Goal: Task Accomplishment & Management: Manage account settings

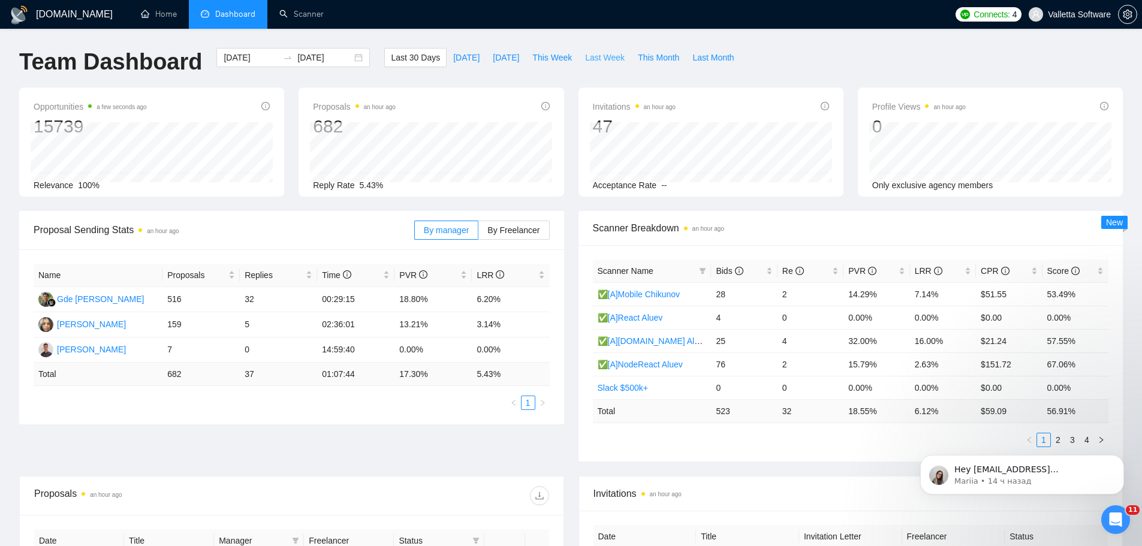
click at [591, 56] on span "Last Week" at bounding box center [605, 57] width 40 height 13
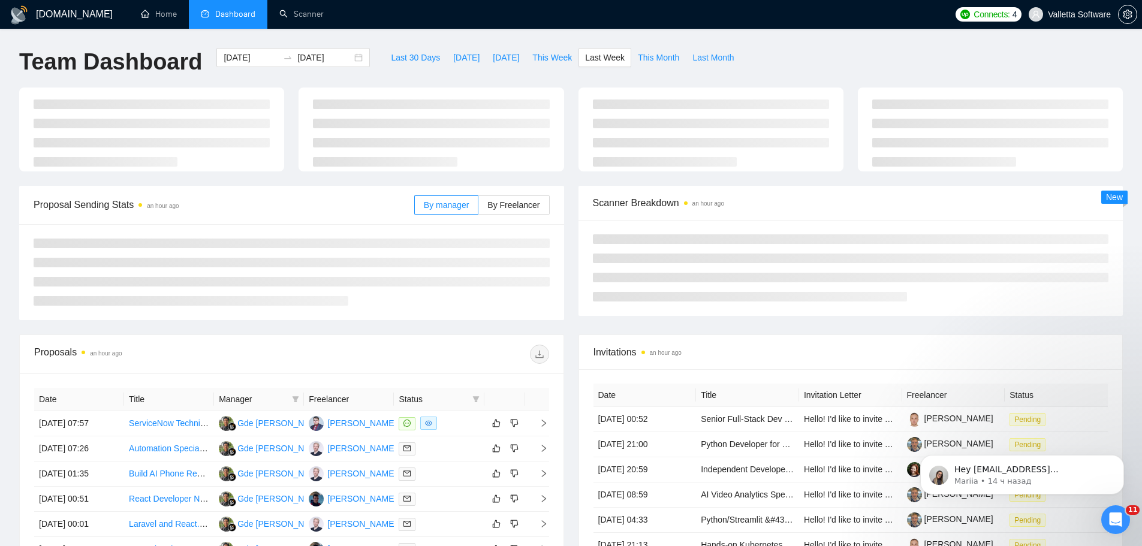
type input "2025-09-22"
type input "2025-09-28"
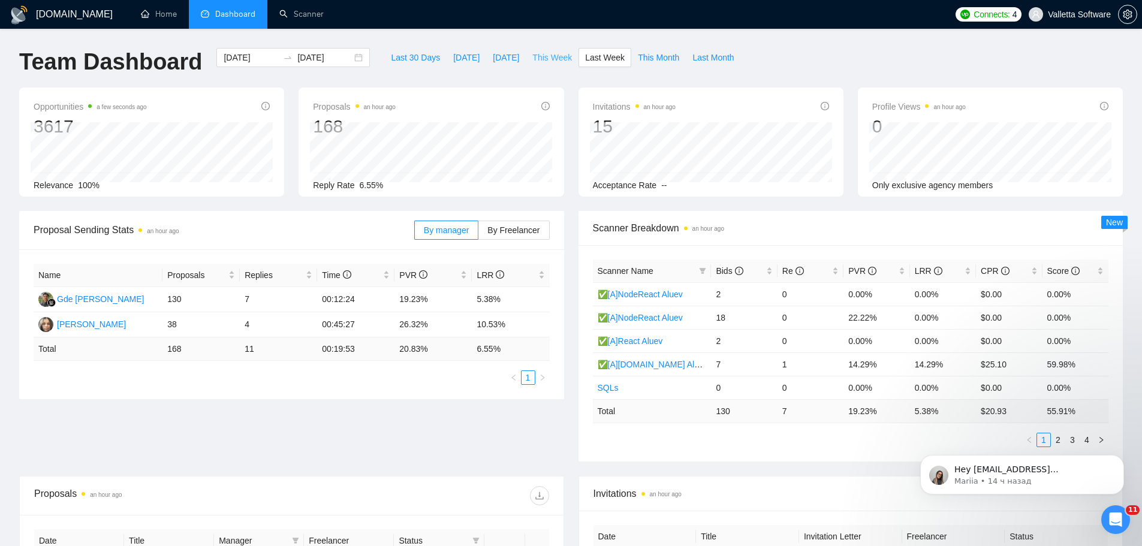
click at [544, 61] on span "This Week" at bounding box center [553, 57] width 40 height 13
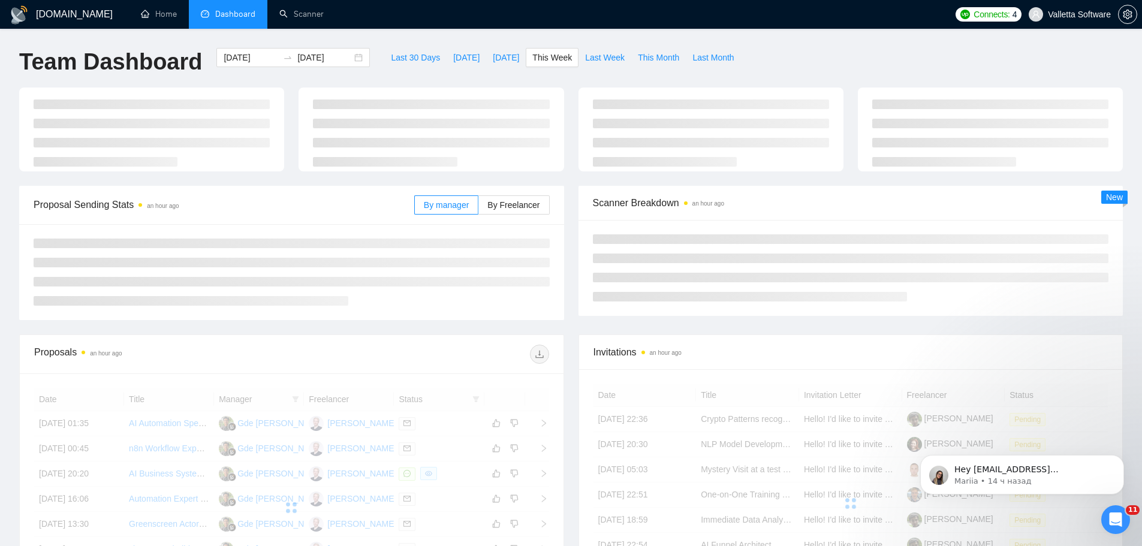
type input "2025-09-29"
type input "2025-10-05"
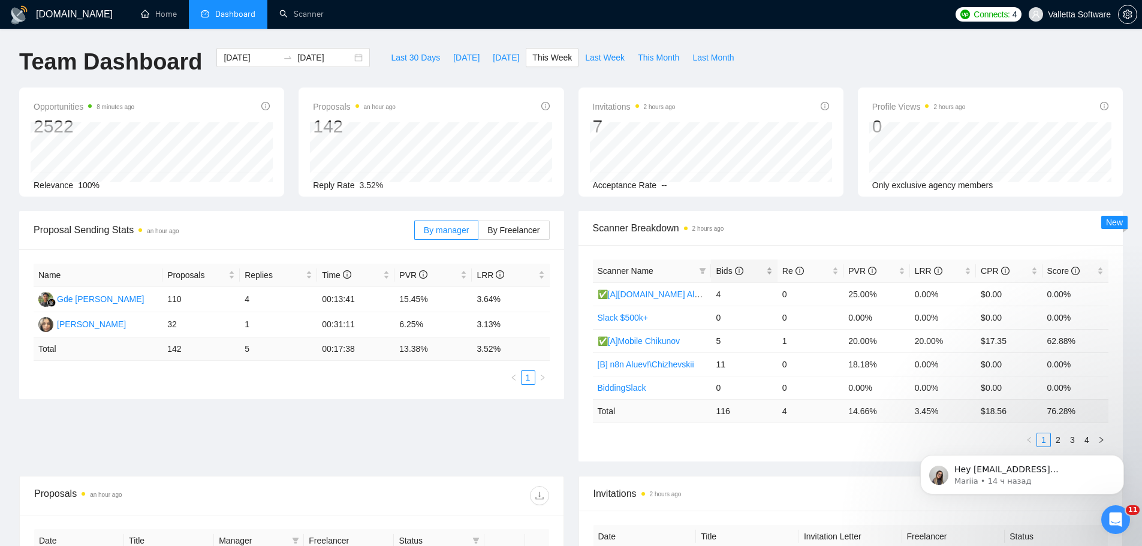
click at [747, 271] on span "Bids" at bounding box center [739, 270] width 47 height 13
click at [707, 273] on span at bounding box center [703, 271] width 12 height 18
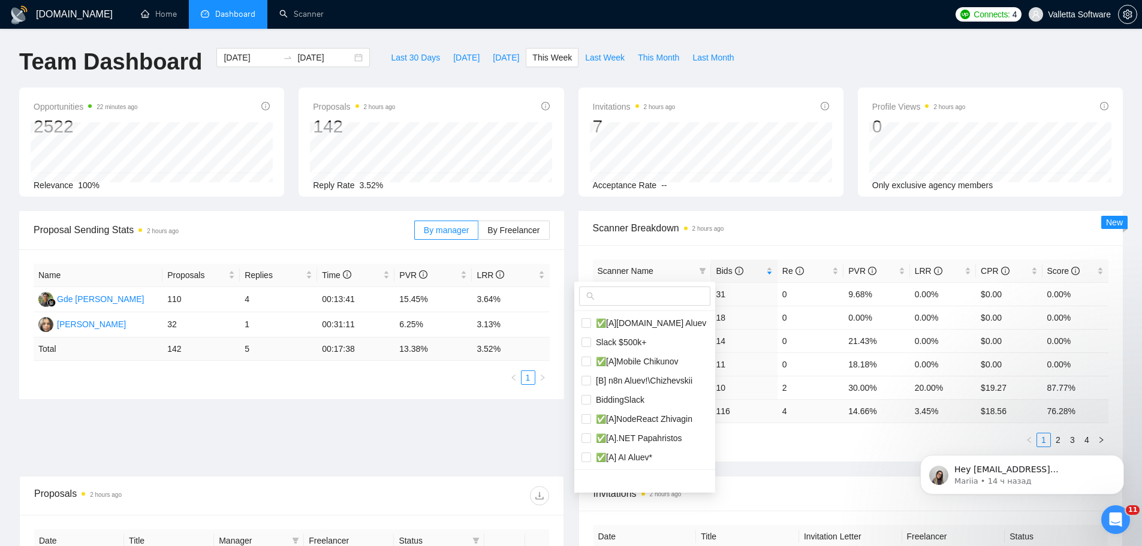
click at [736, 250] on div "Scanner Name Bids Re PVR LRR CPR Score ✅[A]NodeReact Zhivagin 31 0 9.68% 0.00% …" at bounding box center [851, 353] width 545 height 216
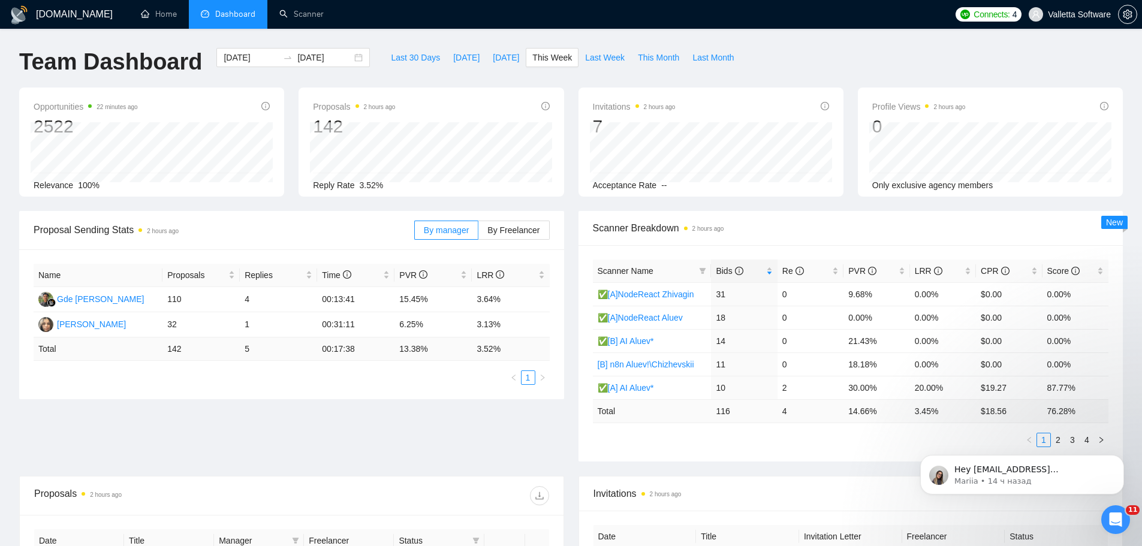
click at [1056, 440] on body "Hey info@vallettasoftware.com, Looks like your Upwork agency Valletta.Software:…" at bounding box center [1022, 472] width 230 height 74
click at [1053, 447] on body "Hey info@vallettasoftware.com, Looks like your Upwork agency Valletta.Software:…" at bounding box center [1022, 472] width 230 height 74
click at [1121, 459] on icon "Dismiss notification" at bounding box center [1120, 458] width 4 height 4
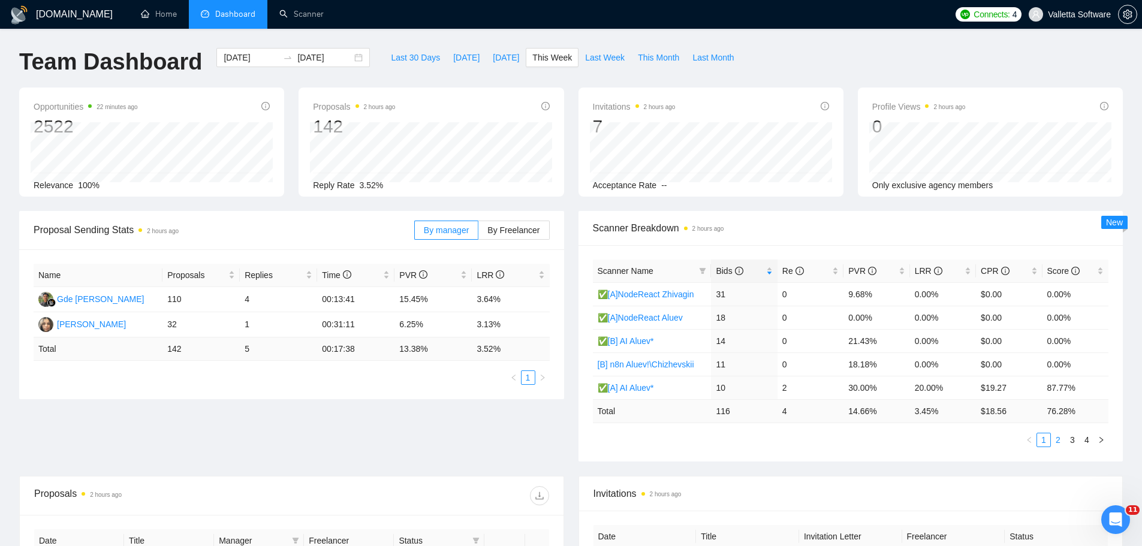
click at [1058, 438] on link "2" at bounding box center [1058, 440] width 13 height 13
click at [1053, 436] on link "2" at bounding box center [1058, 440] width 13 height 13
click at [1048, 440] on link "1" at bounding box center [1043, 440] width 13 height 13
click at [908, 288] on tr "✅[A]NodeReact Zhivagin 31 0 9.68% 0.00% $0.00 0.00%" at bounding box center [851, 293] width 516 height 23
drag, startPoint x: 952, startPoint y: 296, endPoint x: 855, endPoint y: 287, distance: 97.6
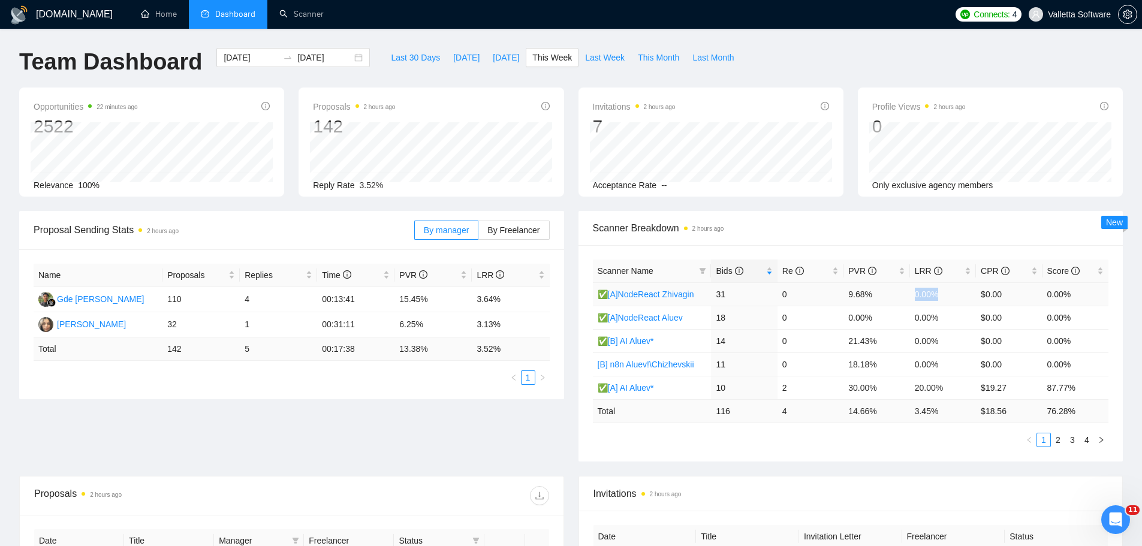
click at [861, 288] on tr "✅[A]NodeReact Zhivagin 31 0 9.68% 0.00% $0.00 0.00%" at bounding box center [851, 293] width 516 height 23
click at [425, 56] on span "Last 30 Days" at bounding box center [415, 57] width 49 height 13
type input "[DATE]"
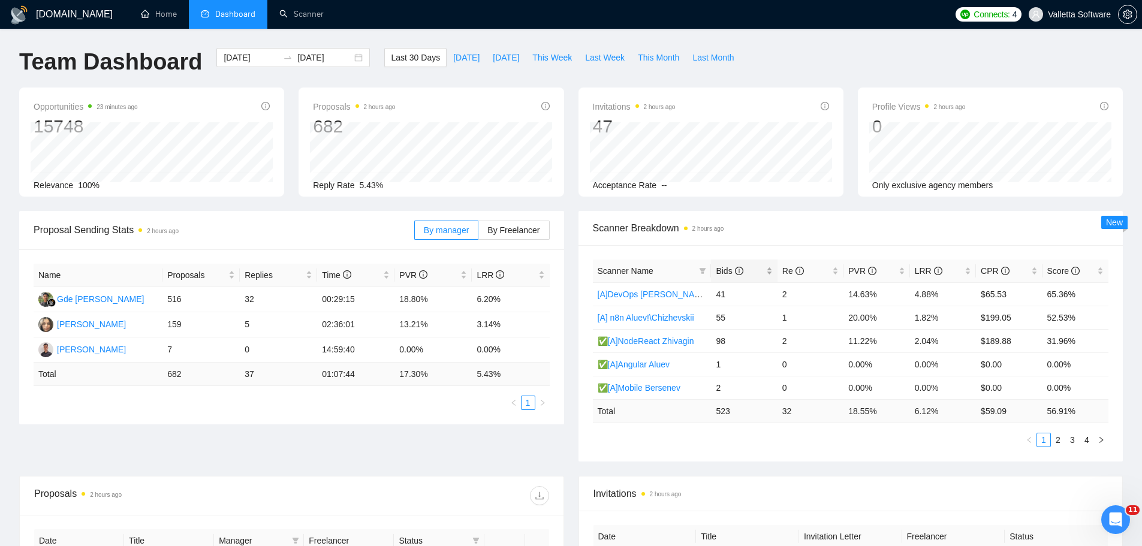
click at [726, 267] on span "Bids" at bounding box center [729, 271] width 27 height 10
click at [726, 268] on span "Bids" at bounding box center [729, 271] width 27 height 10
click at [1058, 441] on link "2" at bounding box center [1058, 440] width 13 height 13
click at [767, 267] on div "Bids" at bounding box center [744, 270] width 56 height 13
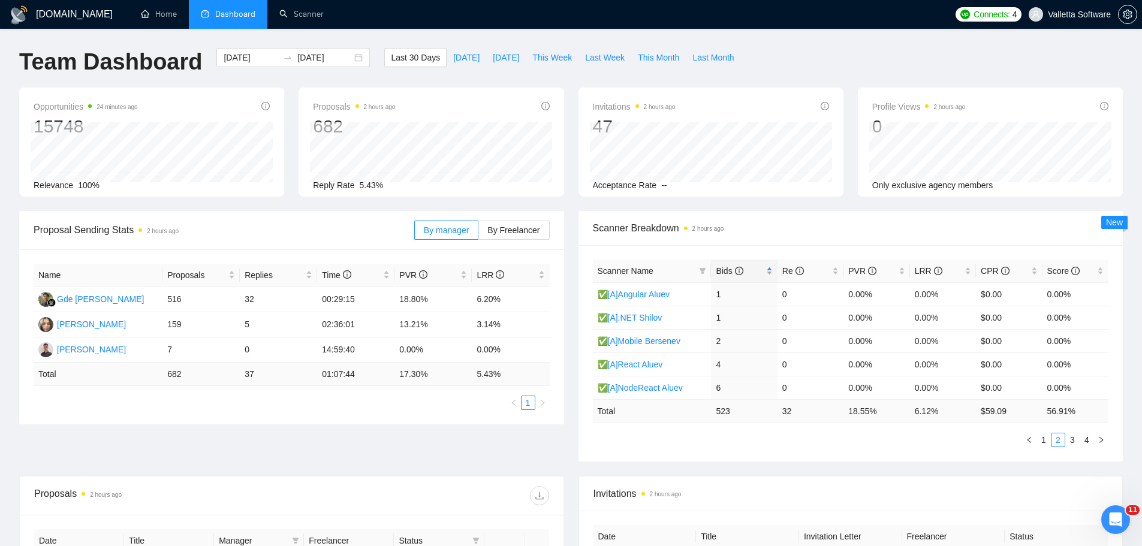
click at [766, 267] on div "Bids" at bounding box center [744, 270] width 56 height 13
click at [765, 242] on div "Scanner Breakdown 2 hours ago" at bounding box center [851, 228] width 516 height 34
drag, startPoint x: 794, startPoint y: 231, endPoint x: 824, endPoint y: 242, distance: 32.1
click at [794, 230] on span "Scanner Breakdown 2 hours ago" at bounding box center [851, 228] width 516 height 15
click at [1048, 440] on link "1" at bounding box center [1043, 440] width 13 height 13
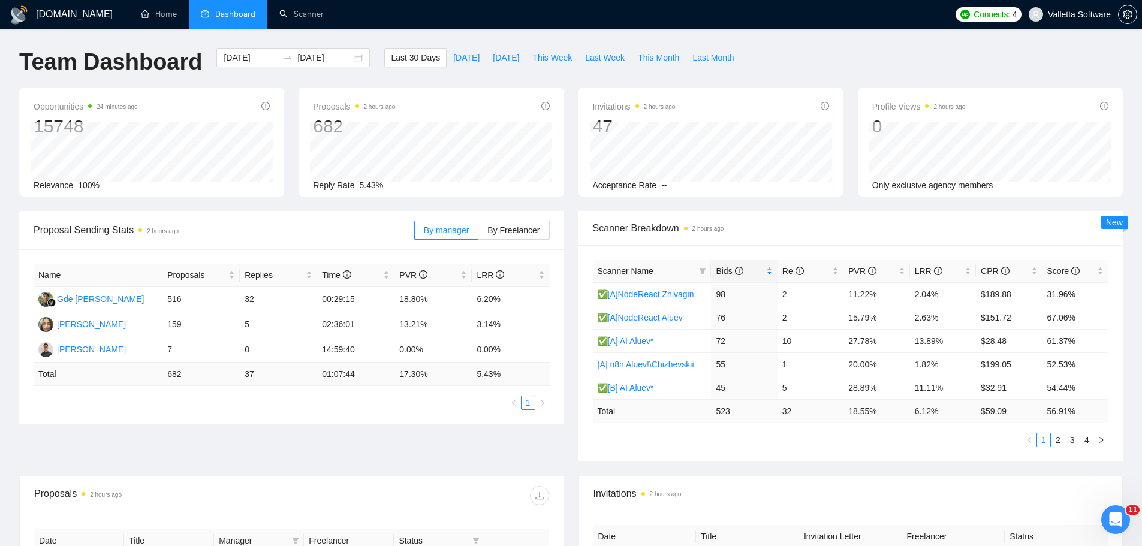
click at [748, 278] on div "Bids" at bounding box center [744, 270] width 56 height 13
click at [746, 275] on span "Bids" at bounding box center [739, 270] width 47 height 13
click at [765, 230] on span "Scanner Breakdown 2 hours ago" at bounding box center [851, 228] width 516 height 15
click at [1056, 440] on link "2" at bounding box center [1058, 440] width 13 height 13
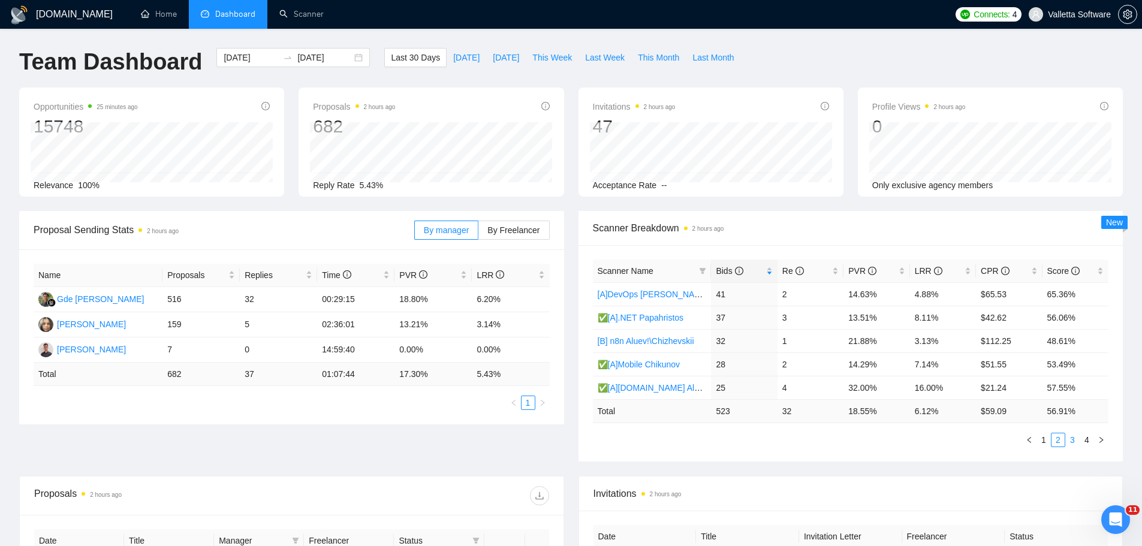
click at [1072, 438] on link "3" at bounding box center [1072, 440] width 13 height 13
click at [1061, 443] on link "2" at bounding box center [1058, 440] width 13 height 13
click at [229, 53] on input "[DATE]" at bounding box center [251, 57] width 55 height 13
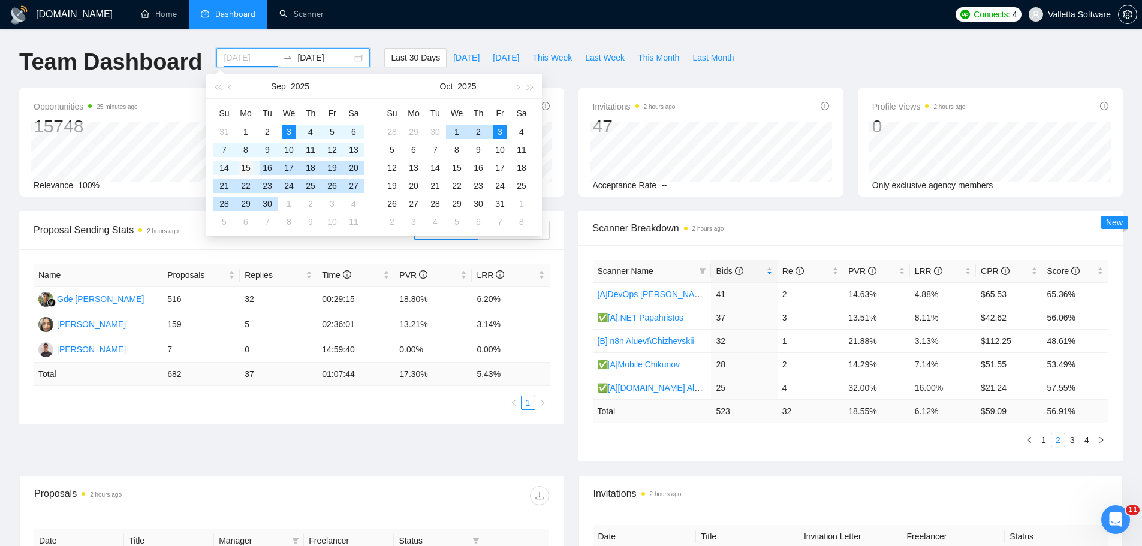
type input "2025-09-15"
click at [245, 168] on div "15" at bounding box center [246, 168] width 14 height 14
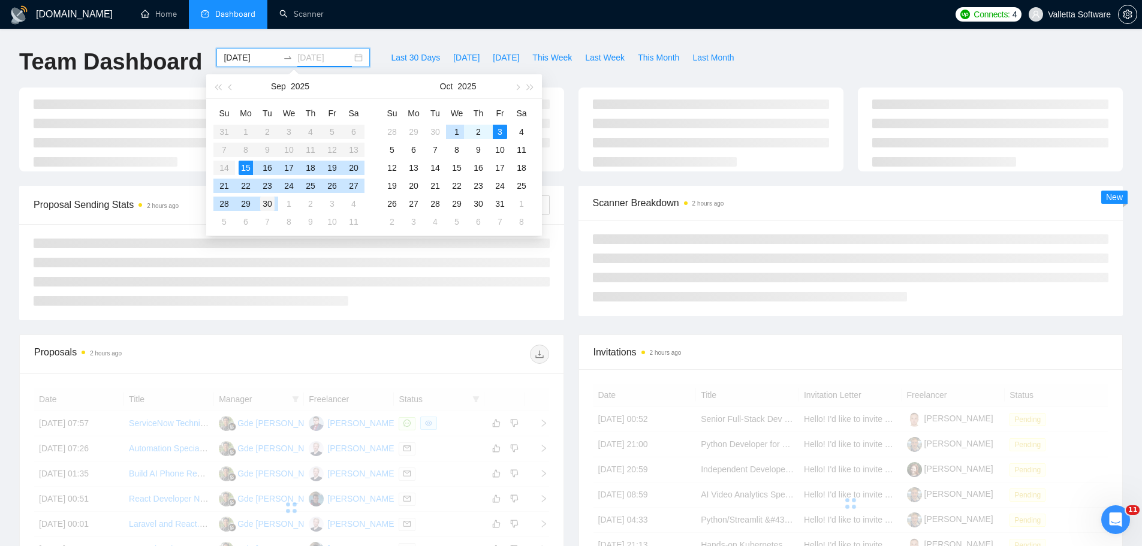
type input "2025-09-30"
click at [268, 204] on div "30" at bounding box center [267, 204] width 14 height 14
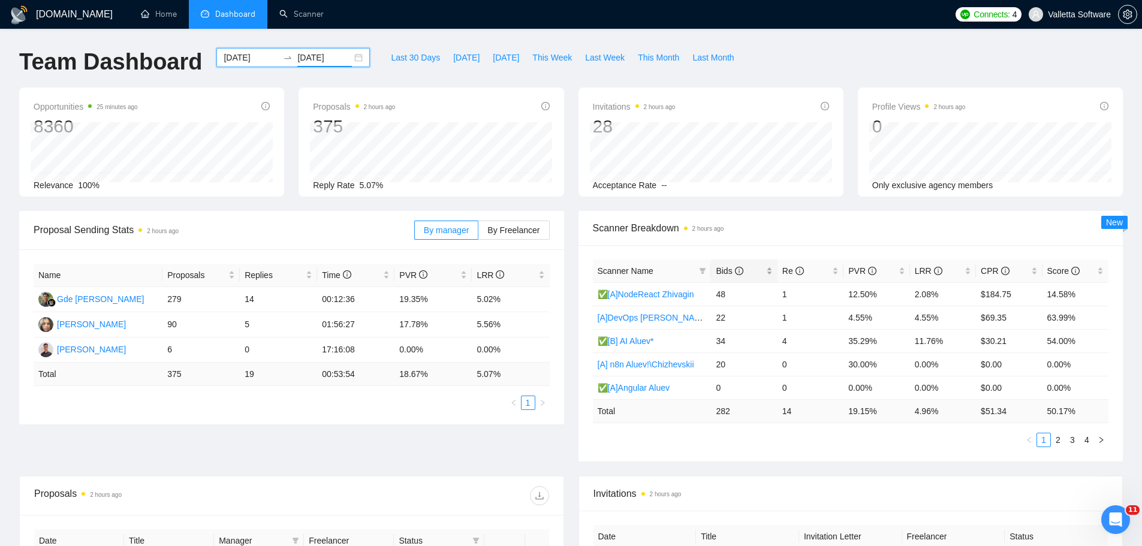
click at [768, 273] on div "Bids" at bounding box center [744, 270] width 56 height 13
click at [764, 273] on div "Bids" at bounding box center [744, 270] width 56 height 13
drag, startPoint x: 834, startPoint y: 236, endPoint x: 846, endPoint y: 238, distance: 11.5
click at [835, 236] on div "Scanner Breakdown 2 hours ago" at bounding box center [851, 228] width 516 height 34
click at [1062, 441] on link "2" at bounding box center [1058, 440] width 13 height 13
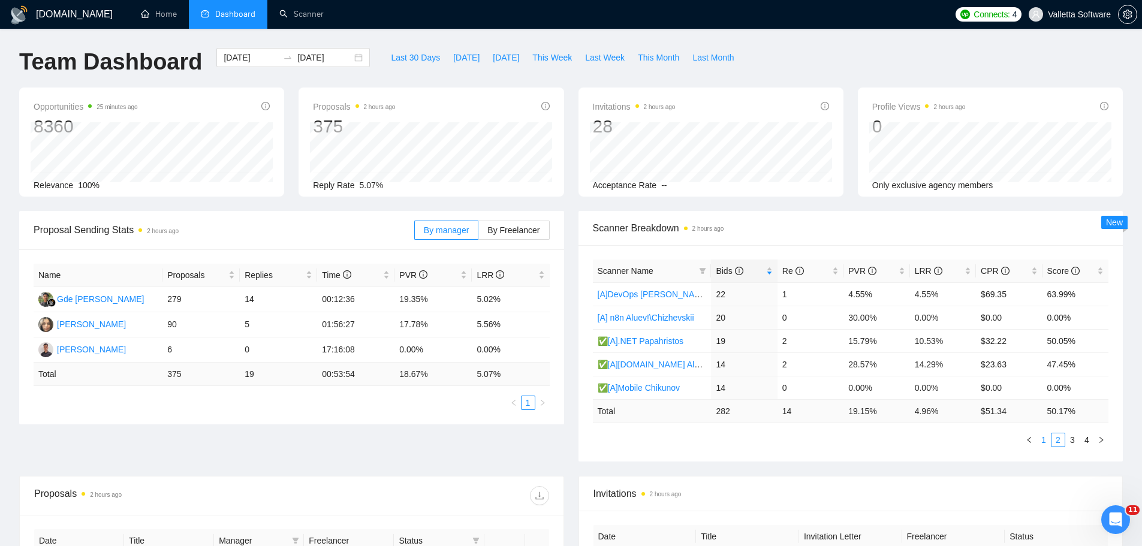
click at [1043, 443] on link "1" at bounding box center [1043, 440] width 13 height 13
click at [237, 61] on input "2025-09-15" at bounding box center [251, 57] width 55 height 13
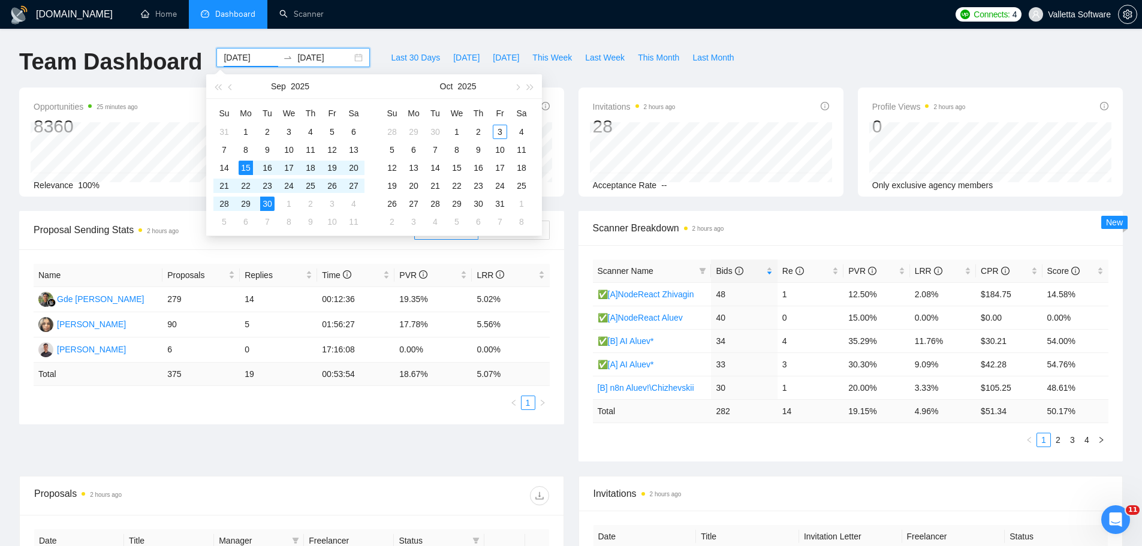
click at [938, 242] on div "Scanner Breakdown 2 hours ago" at bounding box center [851, 228] width 516 height 34
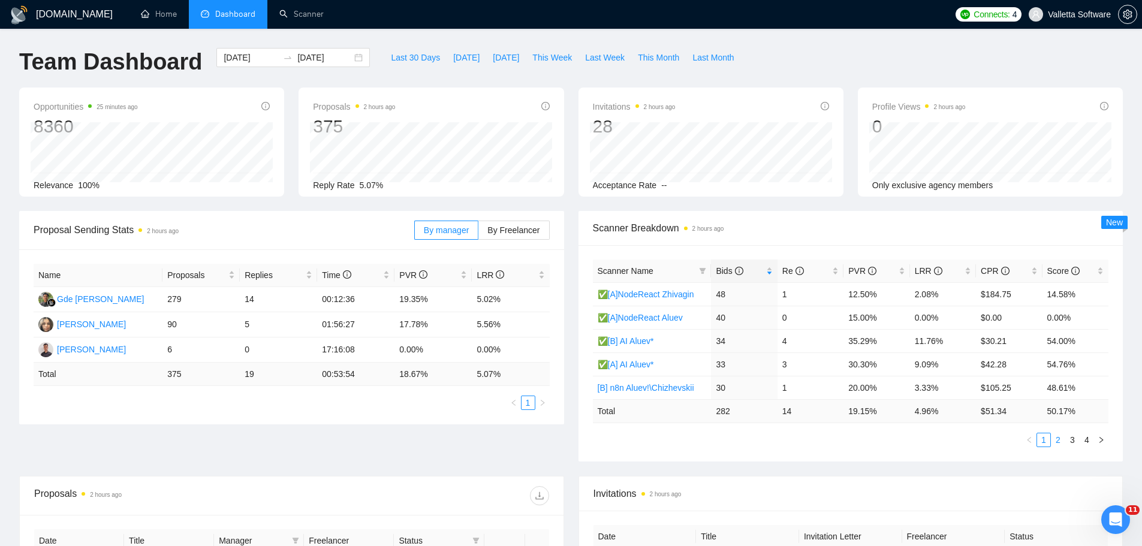
click at [1064, 441] on link "2" at bounding box center [1058, 440] width 13 height 13
click at [405, 59] on span "Last 30 Days" at bounding box center [415, 57] width 49 height 13
type input "[DATE]"
click at [751, 289] on td "28" at bounding box center [744, 293] width 66 height 23
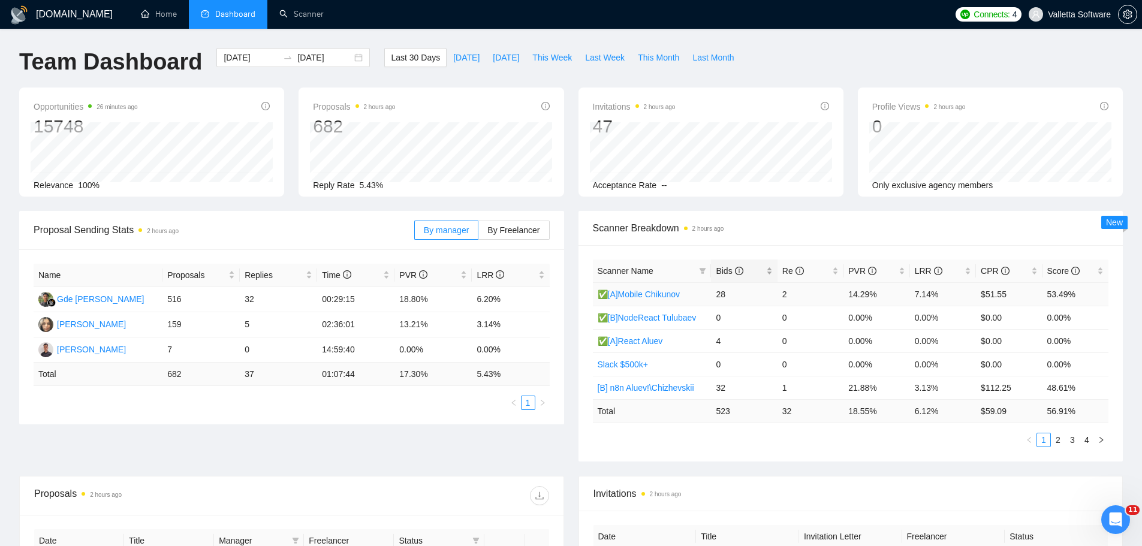
click at [749, 278] on div "Bids" at bounding box center [744, 270] width 56 height 13
click at [786, 238] on div "Scanner Breakdown 2 hours ago" at bounding box center [851, 228] width 516 height 34
click at [1057, 439] on link "2" at bounding box center [1058, 440] width 13 height 13
click at [1075, 443] on link "3" at bounding box center [1072, 440] width 13 height 13
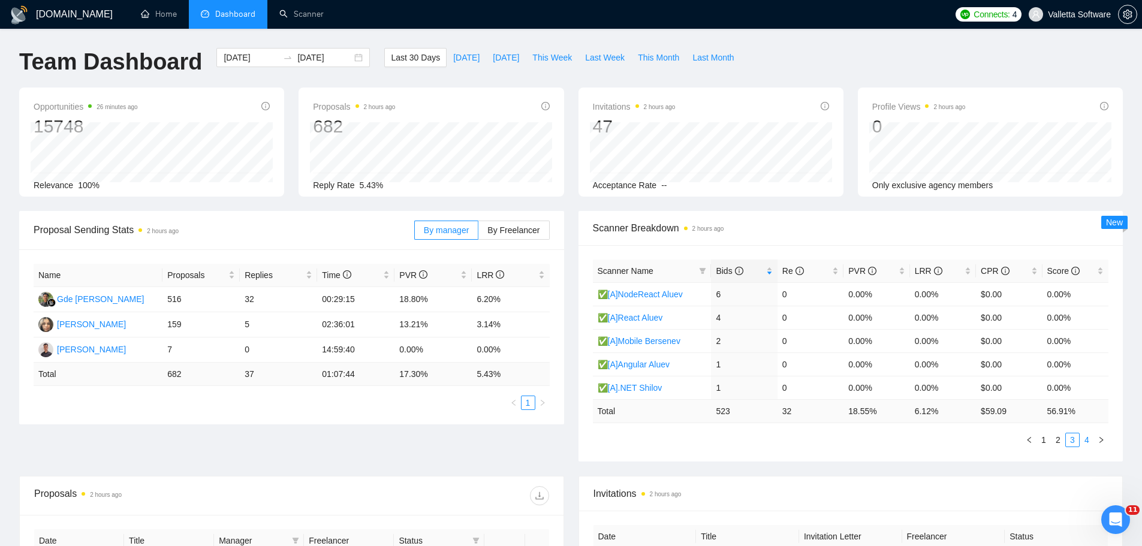
click at [1082, 441] on link "4" at bounding box center [1087, 440] width 13 height 13
click at [1045, 443] on link "1" at bounding box center [1043, 440] width 13 height 13
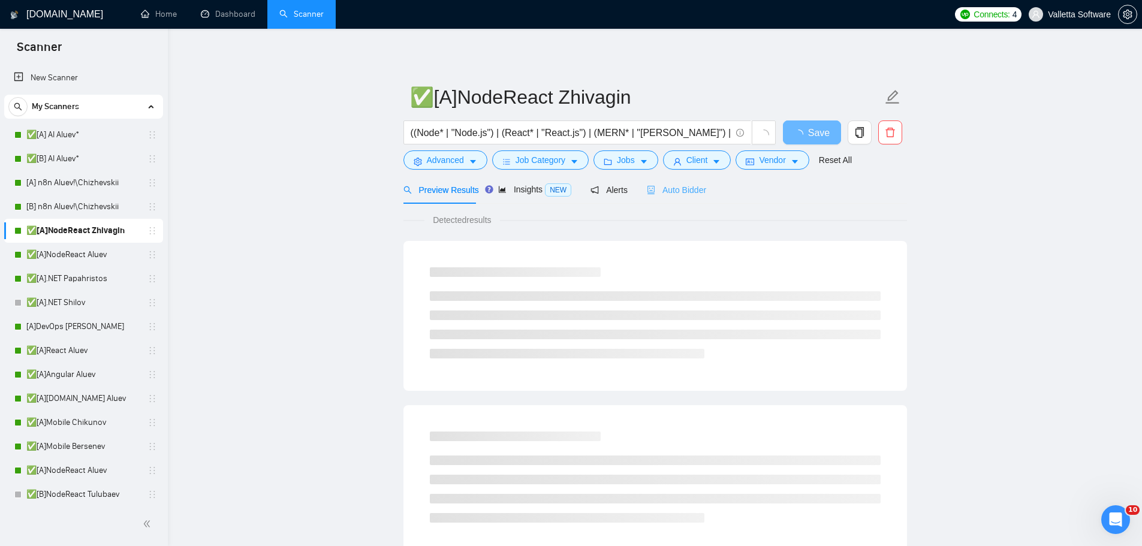
click at [669, 199] on div "Auto Bidder" at bounding box center [676, 190] width 59 height 28
click at [668, 194] on span "Auto Bidder" at bounding box center [676, 190] width 59 height 10
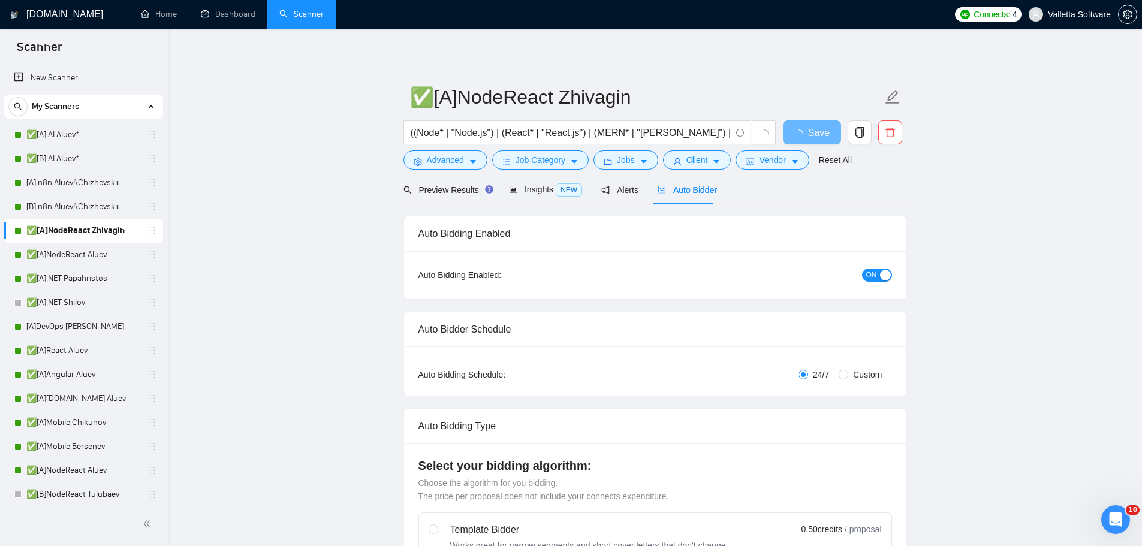
click at [861, 272] on div "ON" at bounding box center [813, 275] width 158 height 14
click at [867, 272] on span "ON" at bounding box center [872, 275] width 11 height 13
click at [813, 125] on span "Save" at bounding box center [812, 132] width 22 height 15
click at [819, 129] on span "Save" at bounding box center [812, 132] width 22 height 15
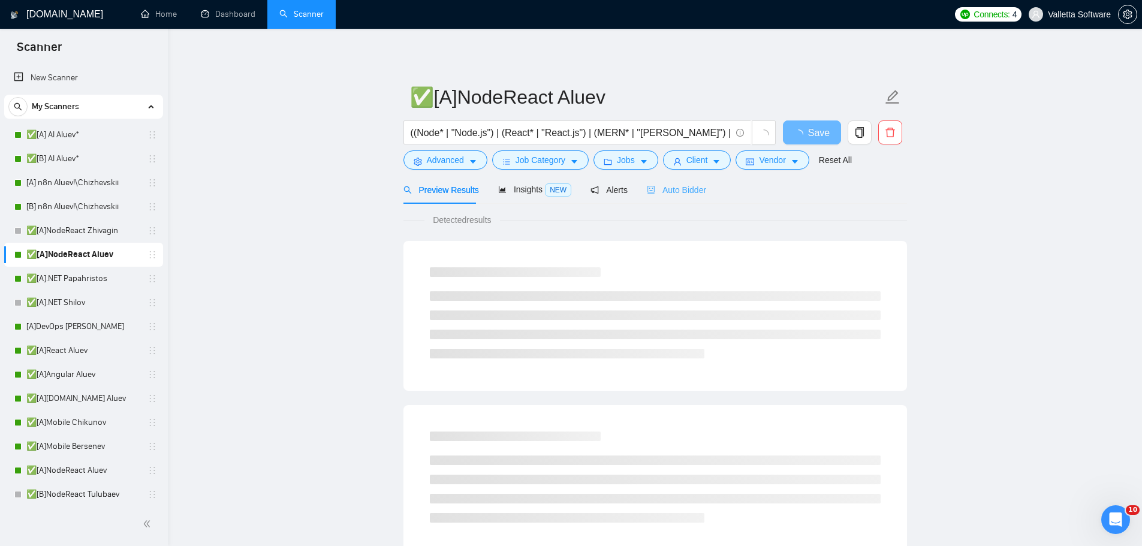
click at [657, 198] on div "Auto Bidder" at bounding box center [676, 190] width 59 height 28
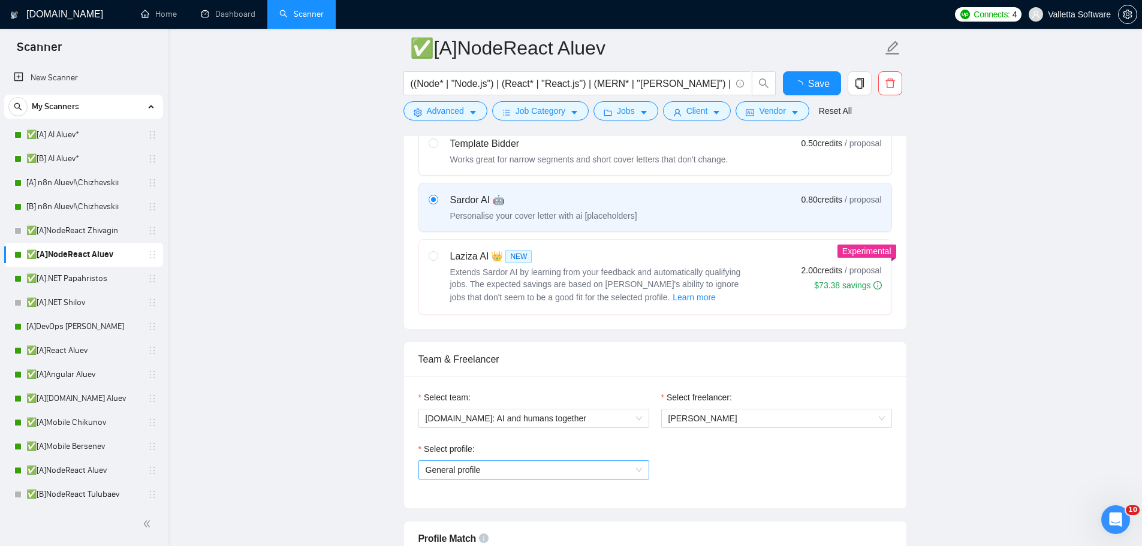
scroll to position [480, 0]
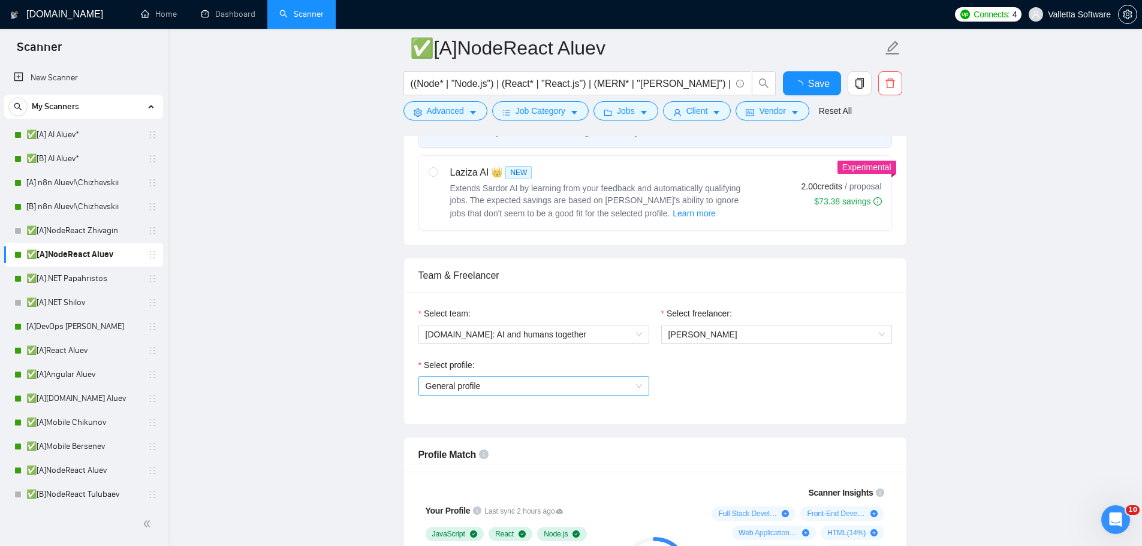
click at [573, 387] on span "General profile" at bounding box center [534, 386] width 216 height 18
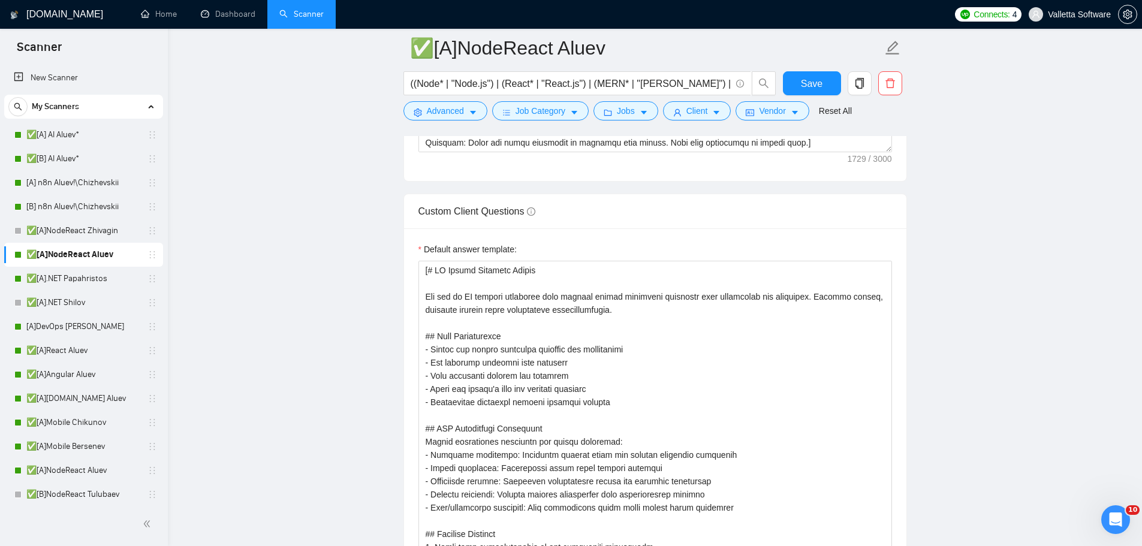
scroll to position [974, 0]
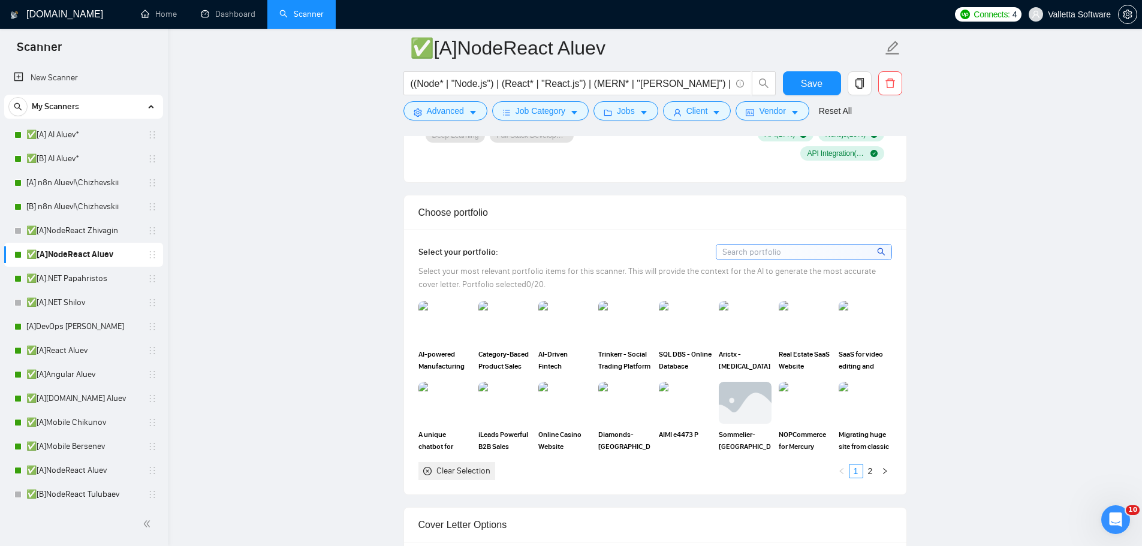
drag, startPoint x: 1020, startPoint y: 435, endPoint x: 895, endPoint y: 148, distance: 313.7
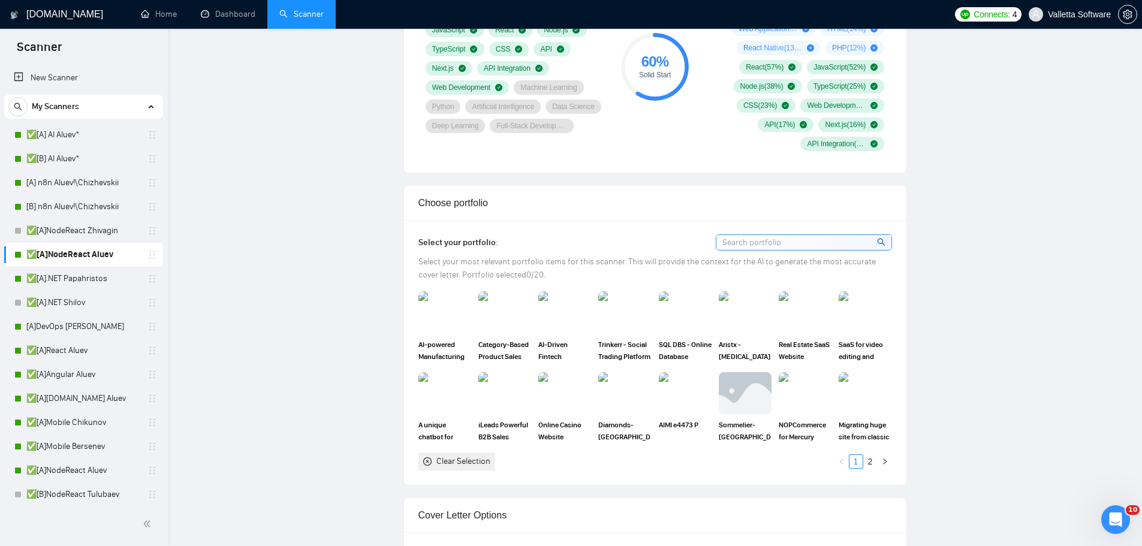
scroll to position [0, 0]
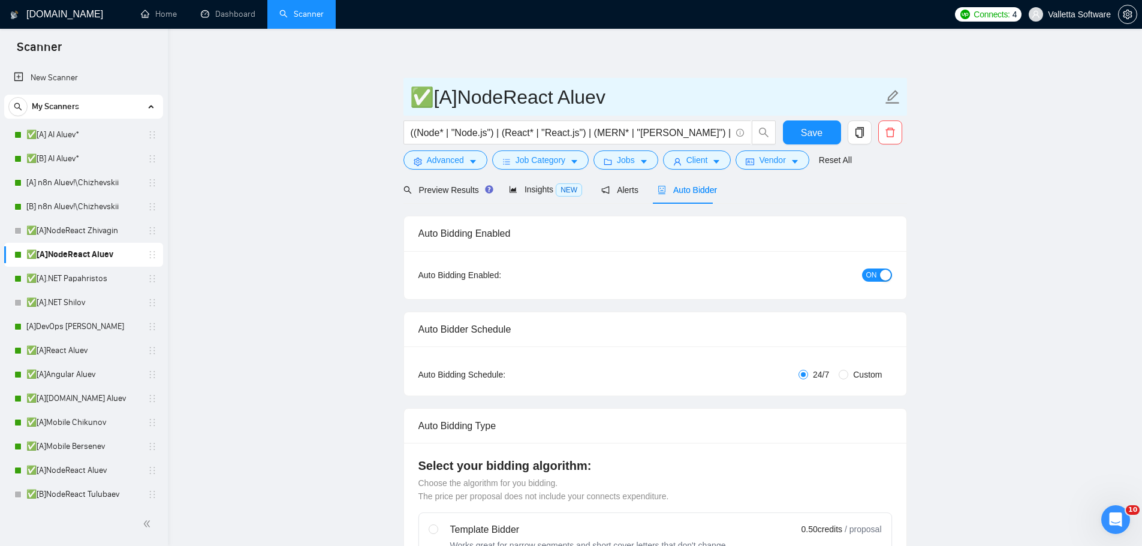
click at [590, 103] on input "✅[A]NodeReact Aluev" at bounding box center [646, 97] width 473 height 30
click at [606, 99] on input "✅[A]NodeReact Tulubave" at bounding box center [646, 97] width 473 height 30
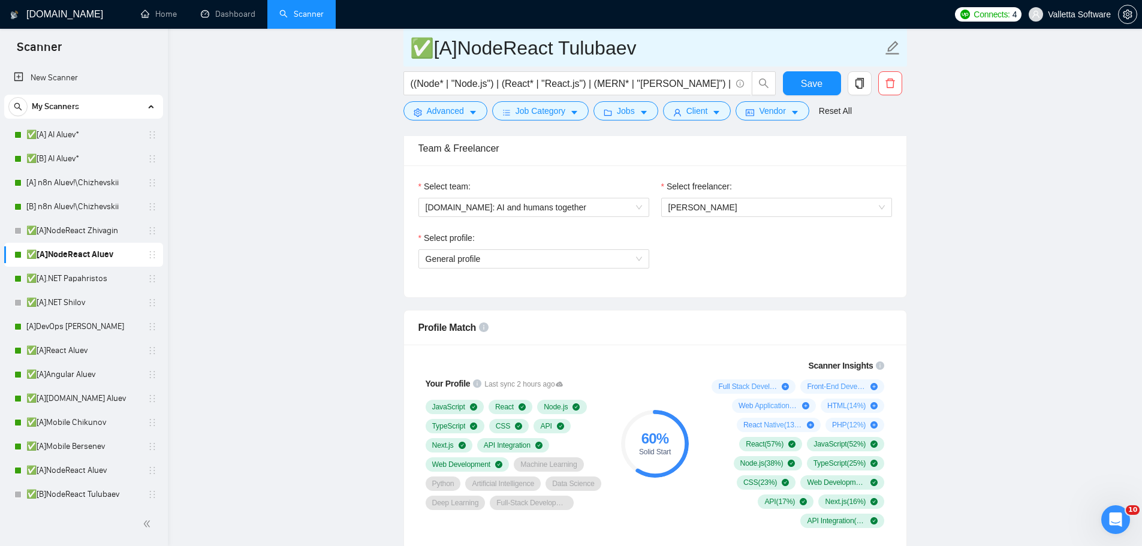
scroll to position [600, 0]
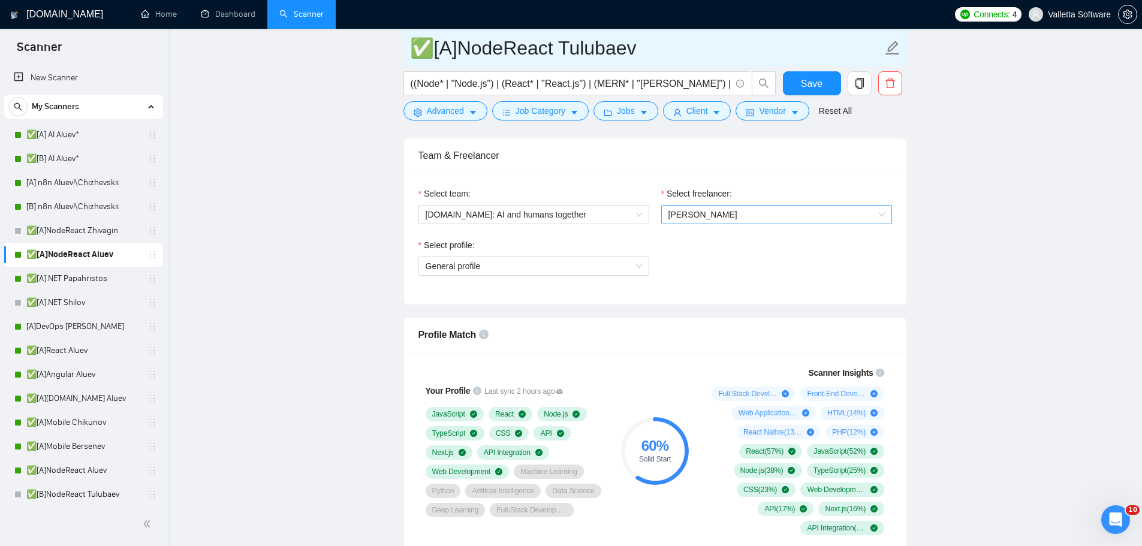
click at [699, 210] on span "[PERSON_NAME]" at bounding box center [703, 215] width 69 height 10
type input "✅[A]NodeReact Tulubaev"
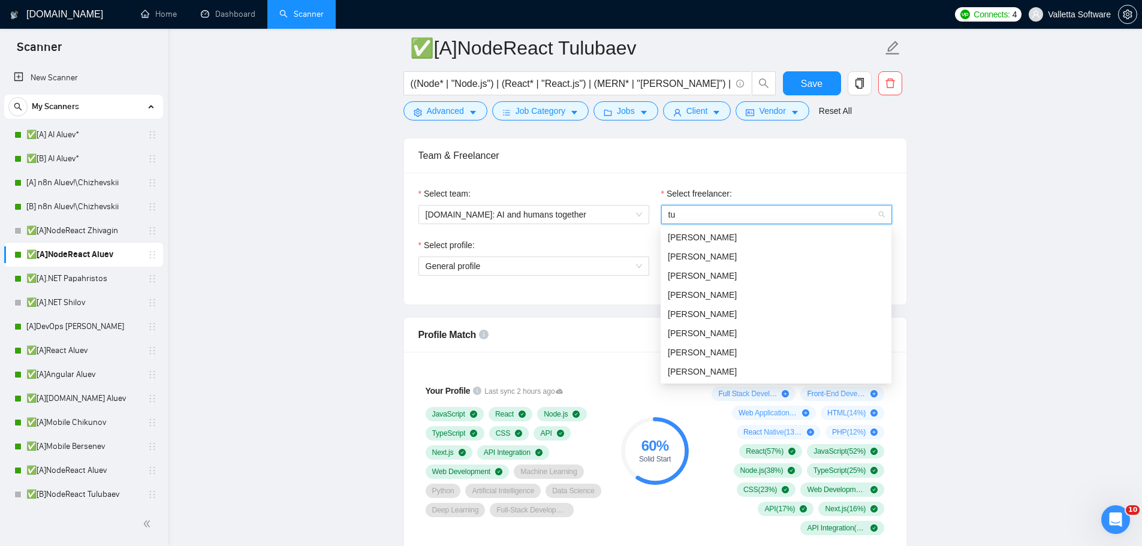
scroll to position [0, 0]
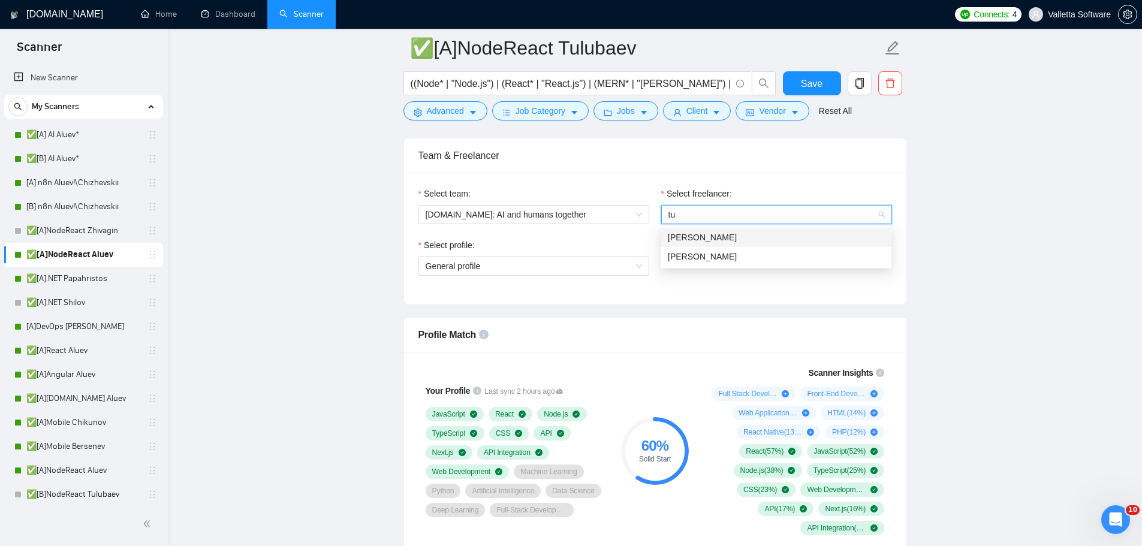
type input "tul"
click at [742, 241] on div "[PERSON_NAME]" at bounding box center [776, 237] width 216 height 13
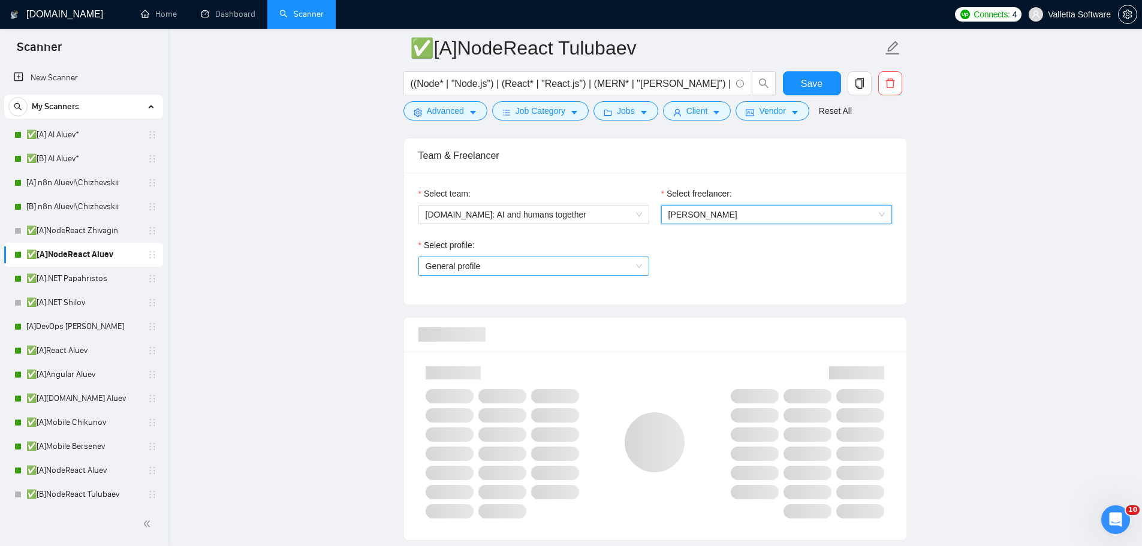
click at [601, 267] on span "General profile" at bounding box center [534, 266] width 216 height 18
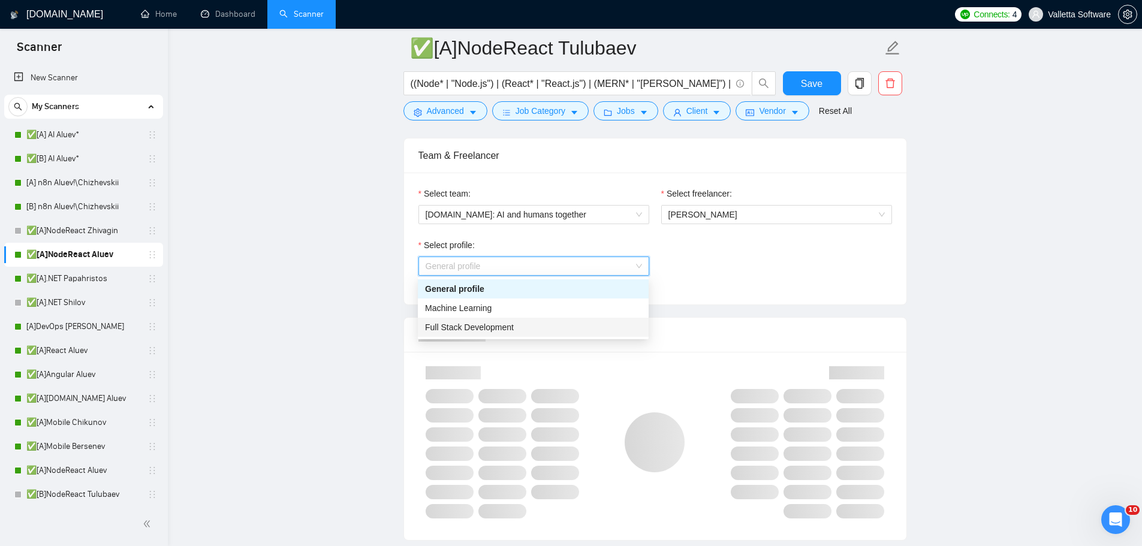
click at [567, 330] on div "Full Stack Development" at bounding box center [533, 327] width 216 height 13
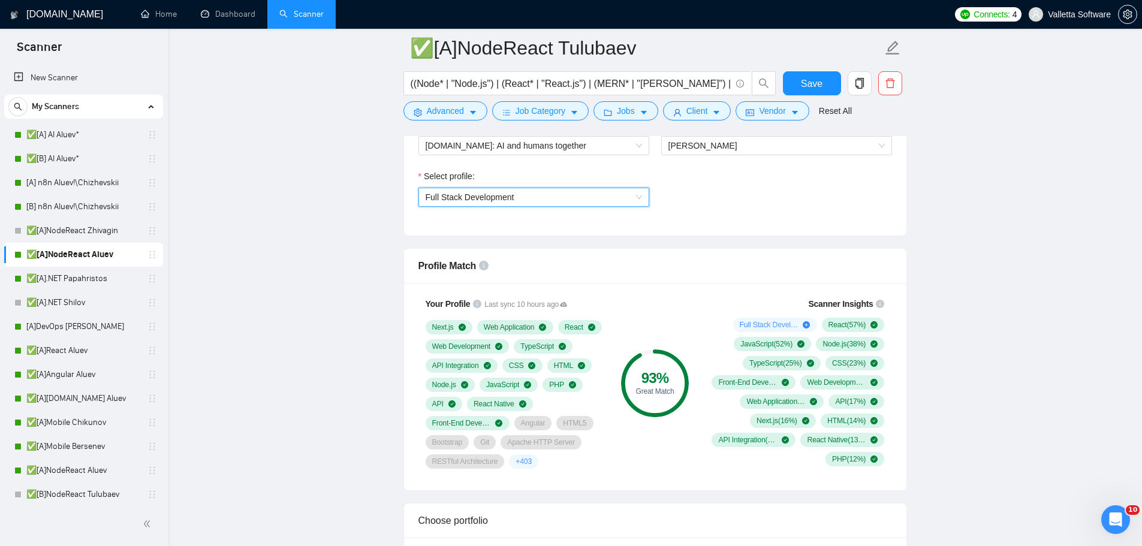
scroll to position [660, 0]
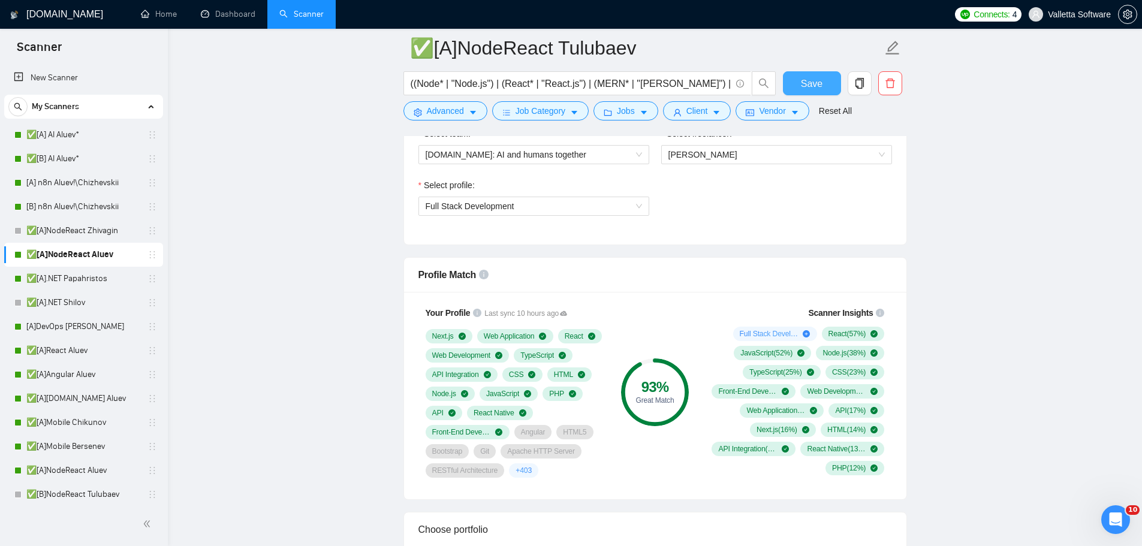
click at [812, 82] on span "Save" at bounding box center [812, 83] width 22 height 15
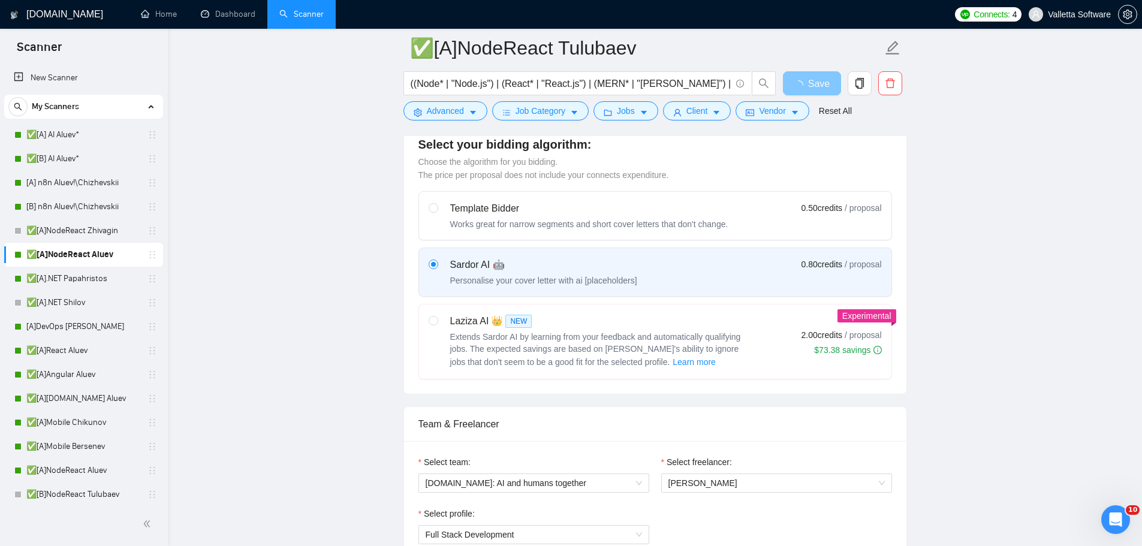
scroll to position [0, 0]
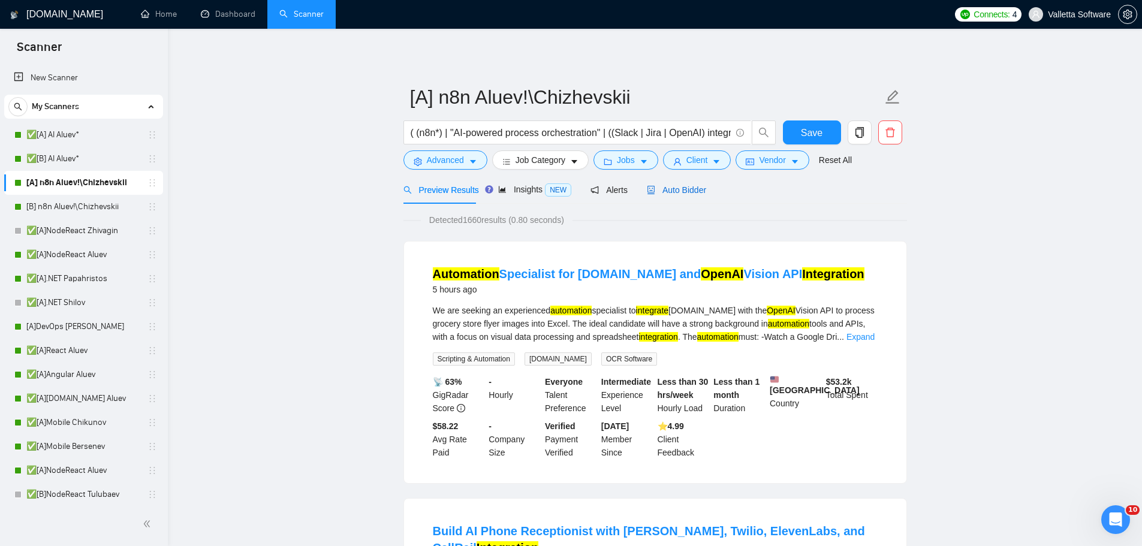
click at [648, 195] on div "Preview Results Insights NEW Alerts Auto Bidder" at bounding box center [555, 190] width 303 height 28
click at [674, 190] on span "Auto Bidder" at bounding box center [687, 190] width 59 height 10
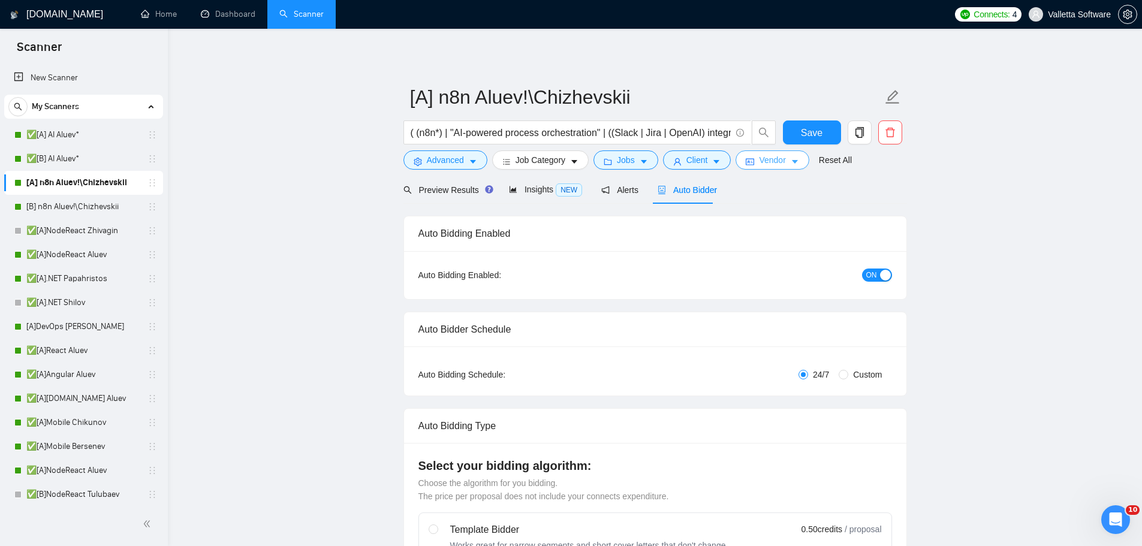
radio input "false"
radio input "true"
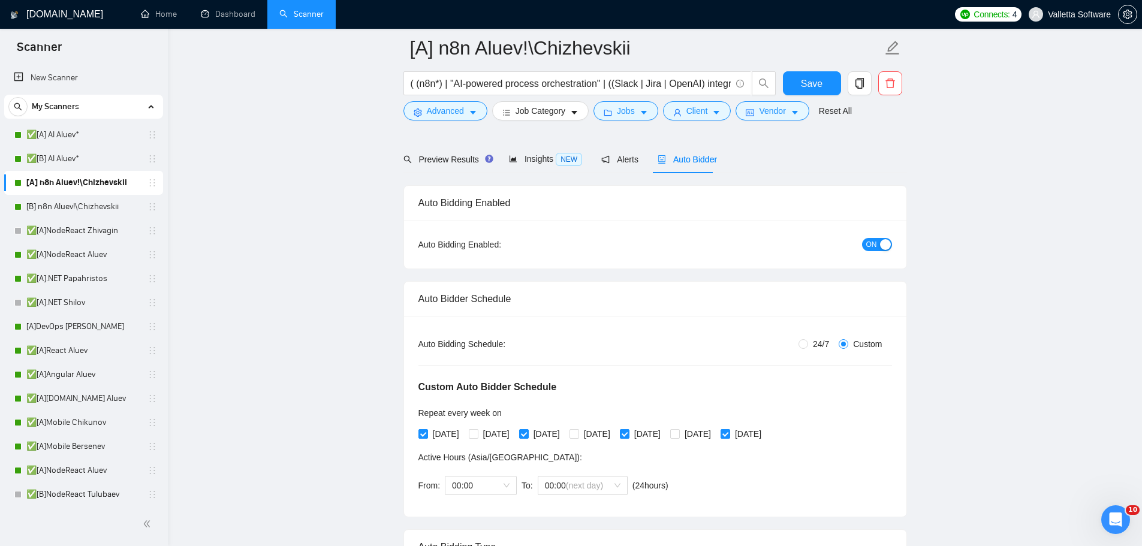
scroll to position [420, 0]
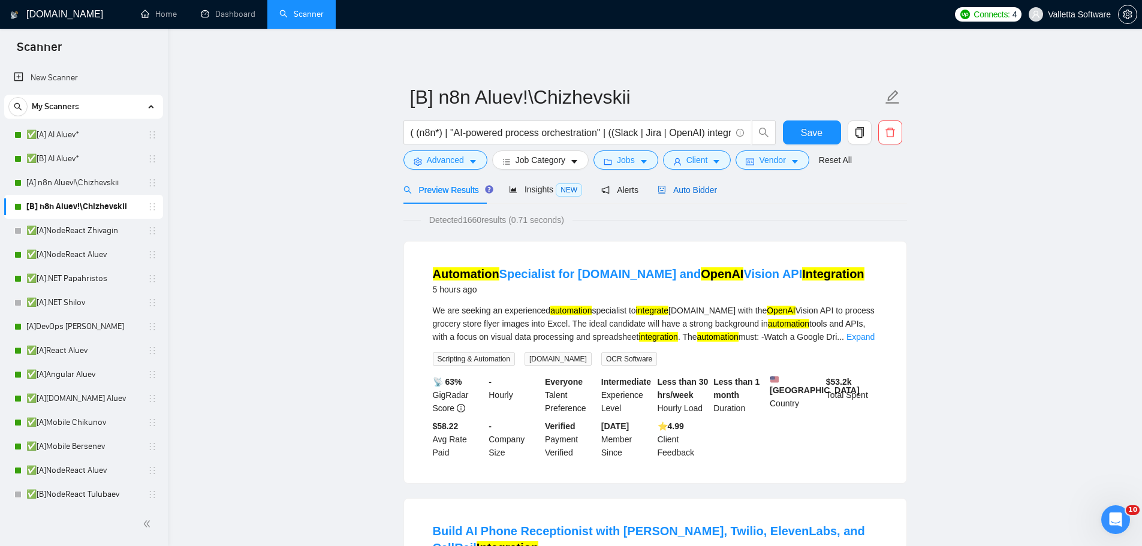
drag, startPoint x: 691, startPoint y: 190, endPoint x: 703, endPoint y: 188, distance: 12.1
click at [691, 190] on span "Auto Bidder" at bounding box center [687, 190] width 59 height 10
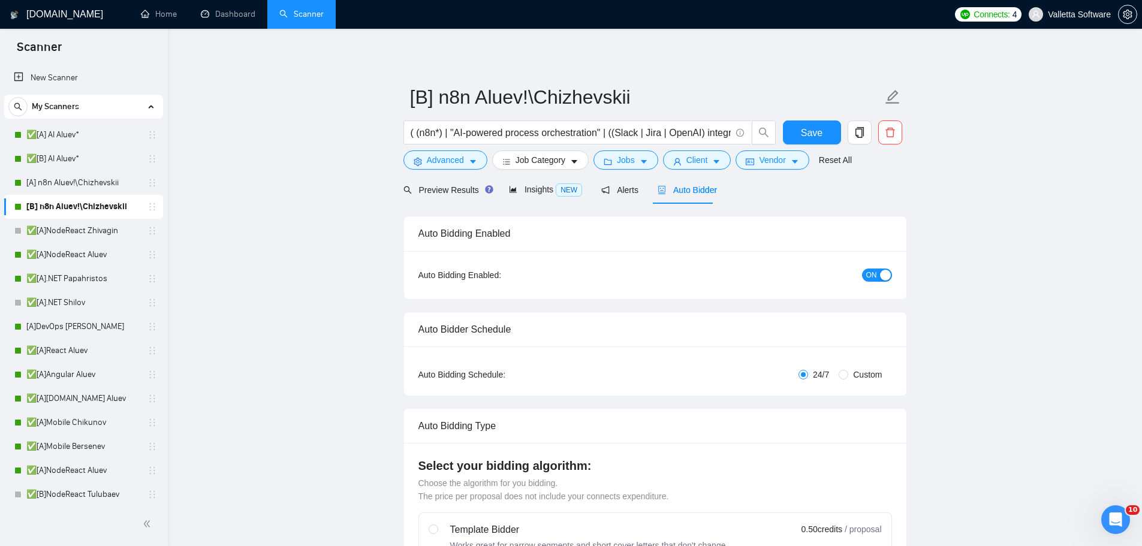
radio input "false"
radio input "true"
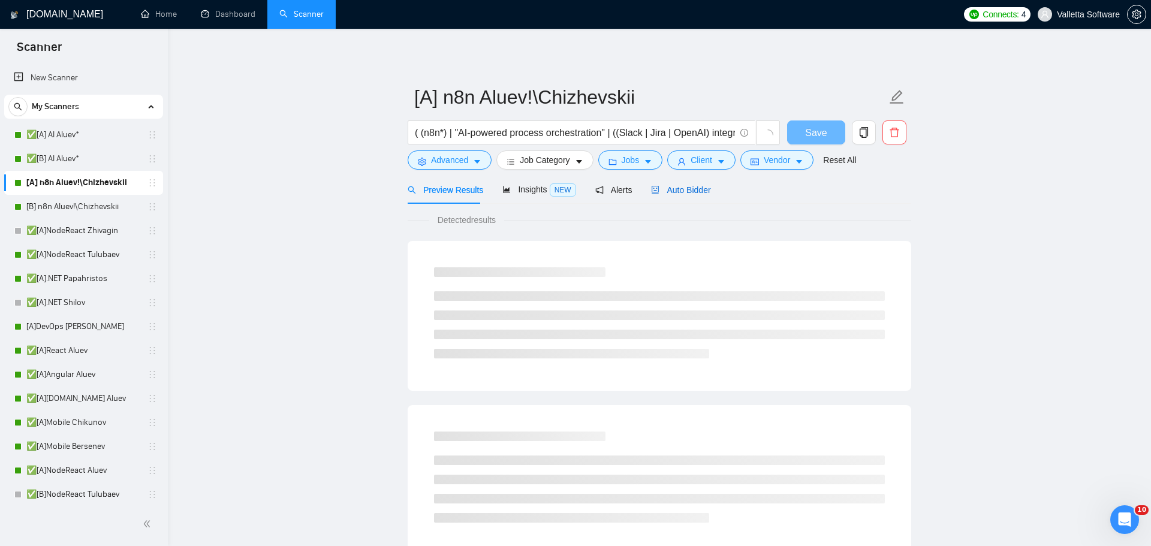
click at [695, 192] on span "Auto Bidder" at bounding box center [680, 190] width 59 height 10
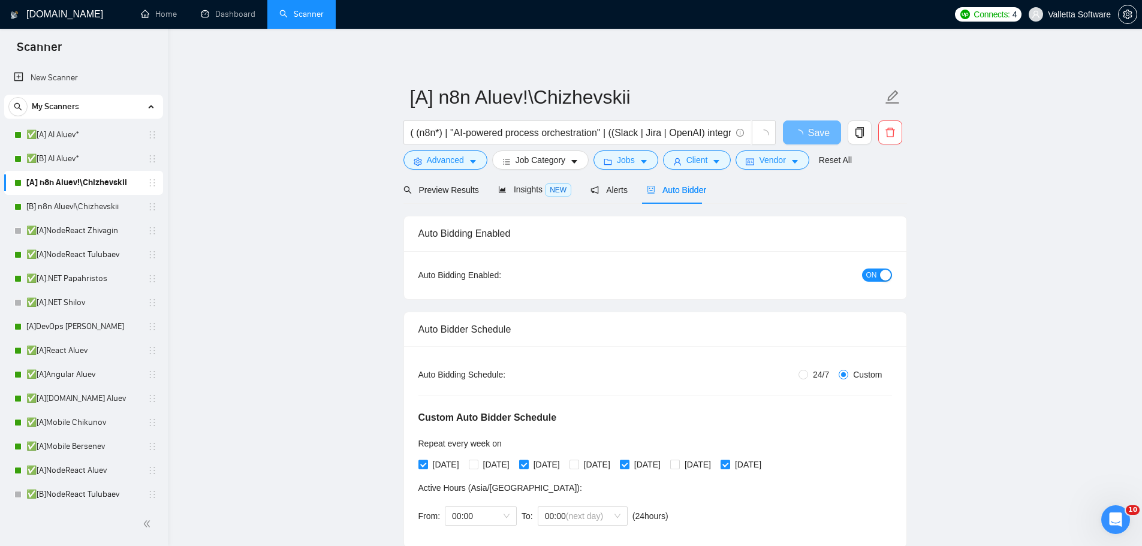
radio input "false"
radio input "true"
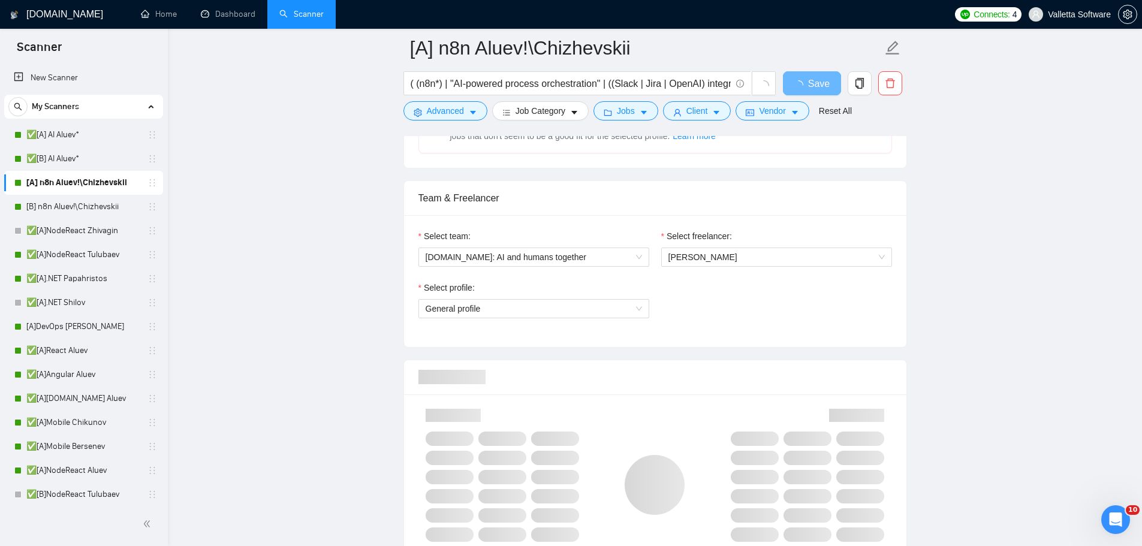
scroll to position [720, 0]
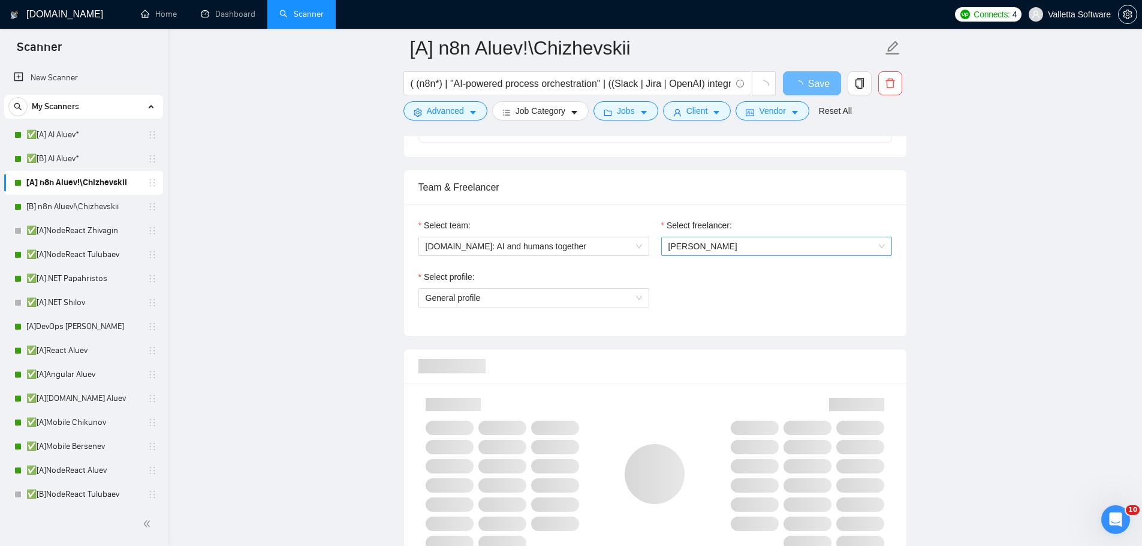
click at [725, 243] on span "[PERSON_NAME]" at bounding box center [777, 246] width 216 height 18
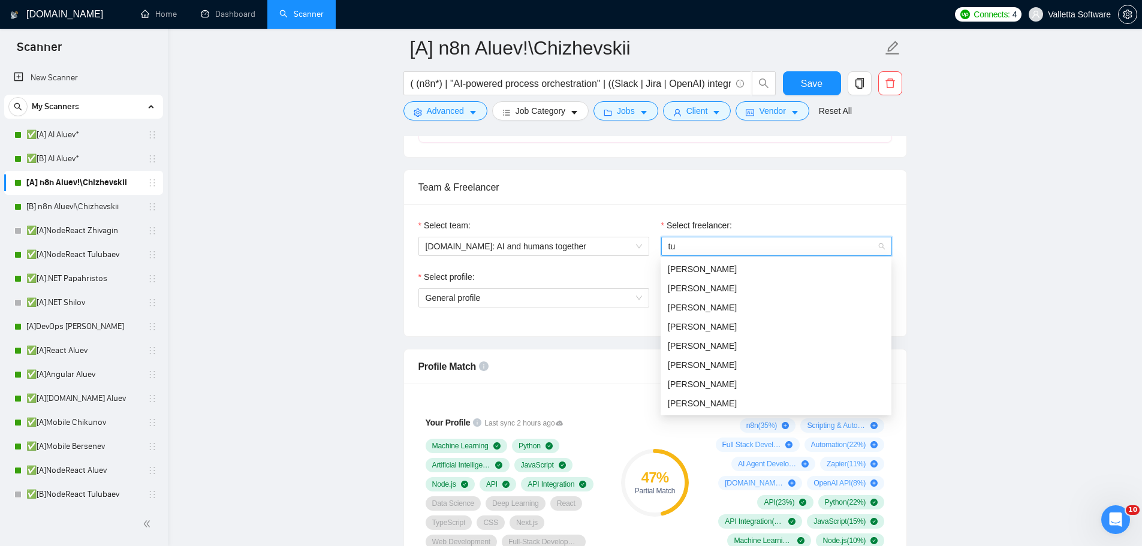
scroll to position [0, 0]
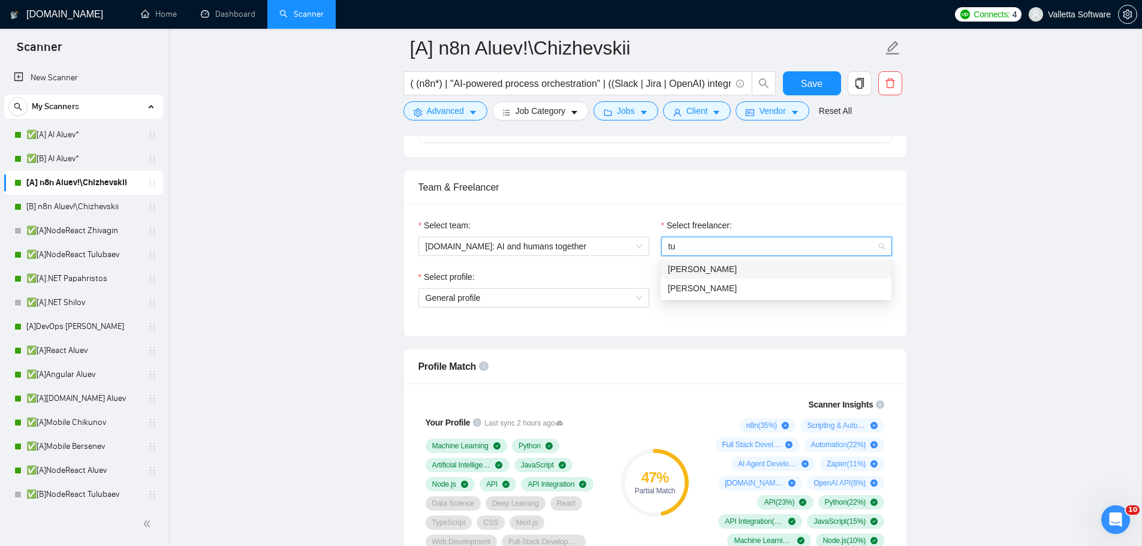
type input "tul"
click at [740, 264] on div "[PERSON_NAME]" at bounding box center [776, 269] width 216 height 13
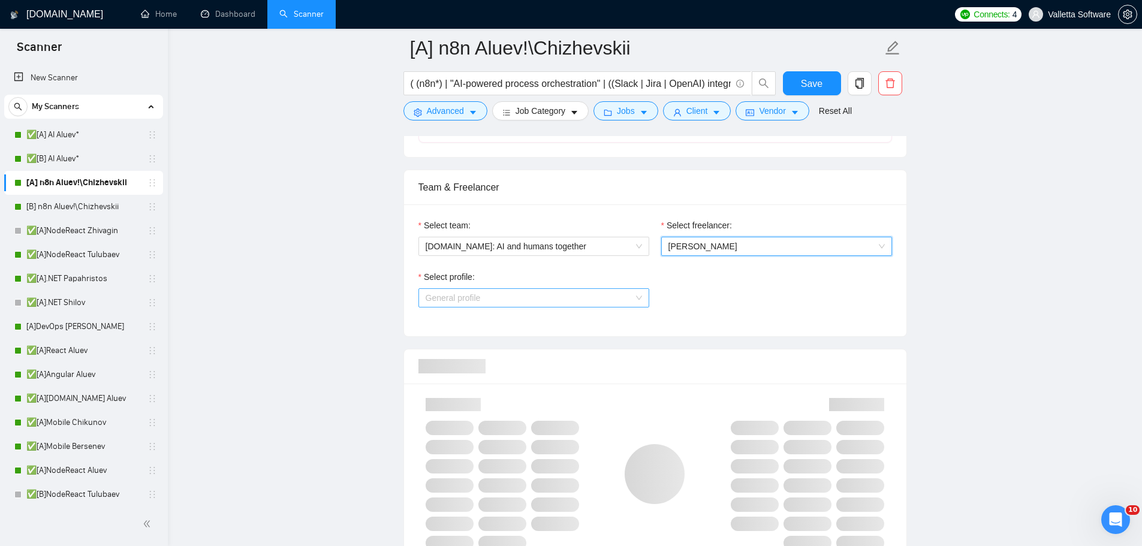
click at [568, 296] on span "General profile" at bounding box center [534, 298] width 216 height 18
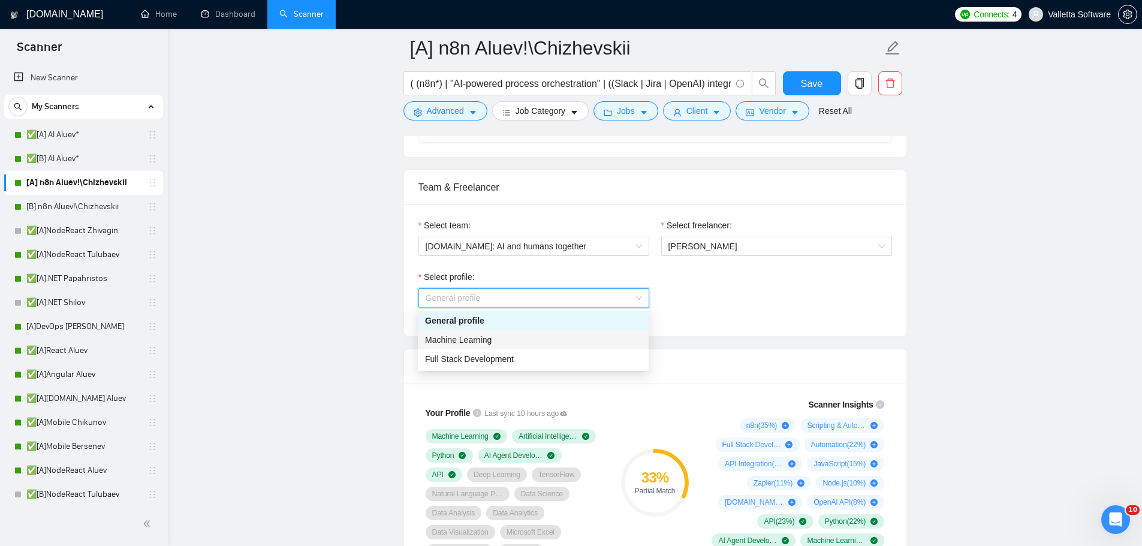
click at [553, 335] on div "Machine Learning" at bounding box center [533, 339] width 216 height 13
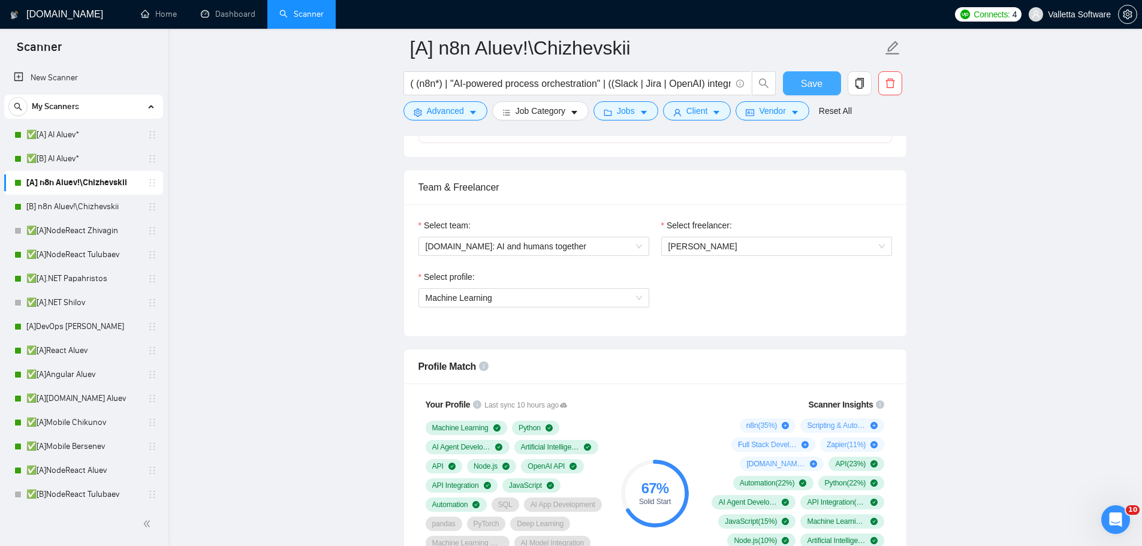
click at [822, 80] on button "Save" at bounding box center [812, 83] width 58 height 24
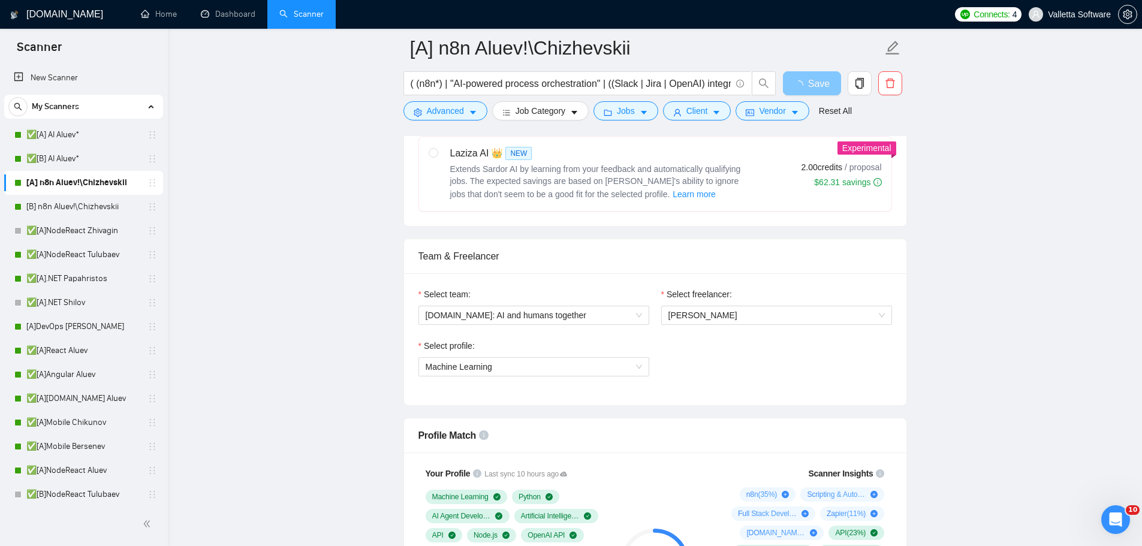
scroll to position [600, 0]
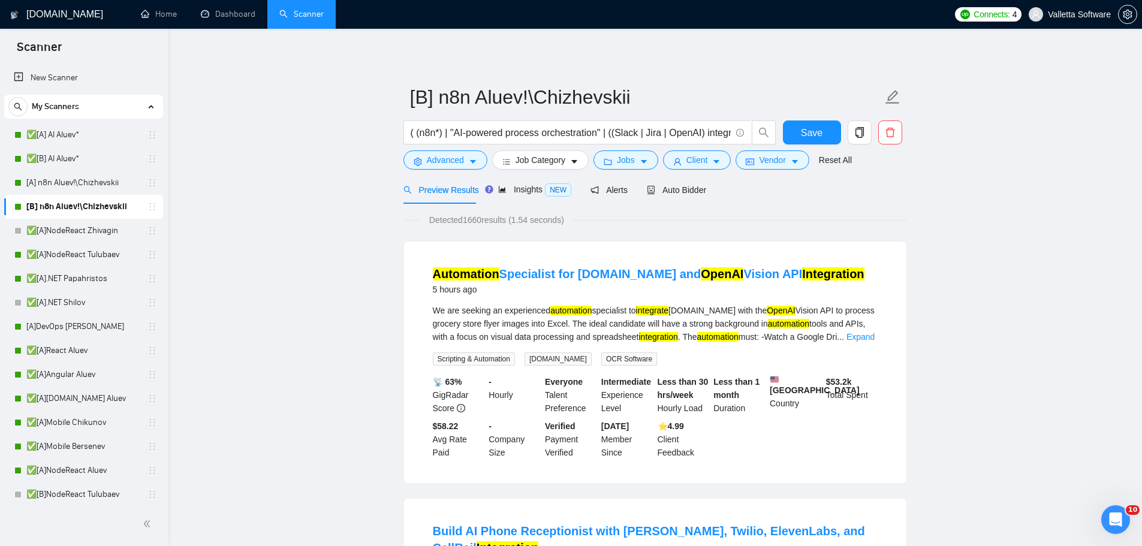
click at [674, 188] on span "Auto Bidder" at bounding box center [676, 190] width 59 height 10
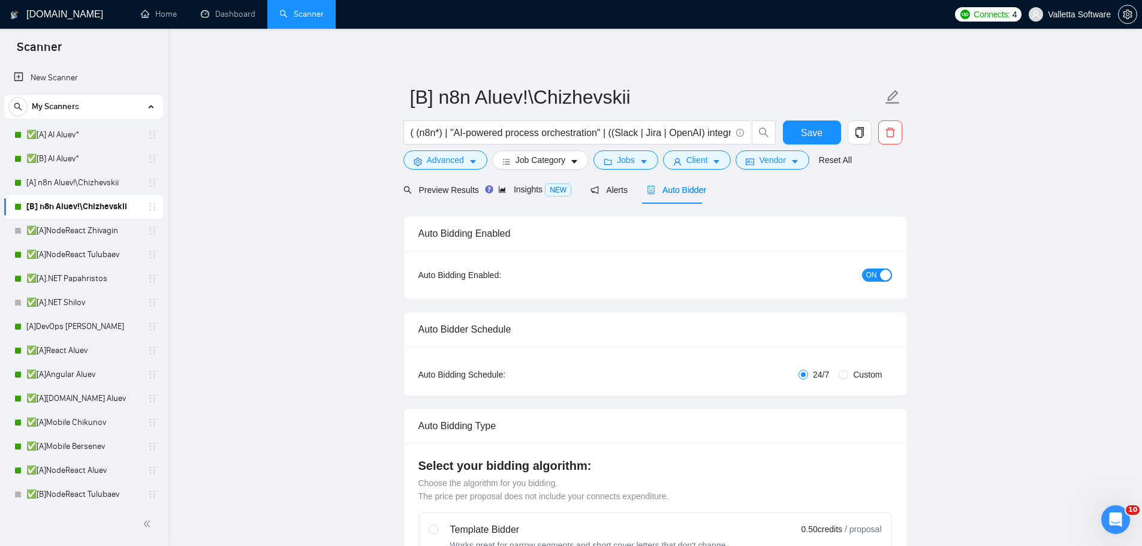
radio input "false"
radio input "true"
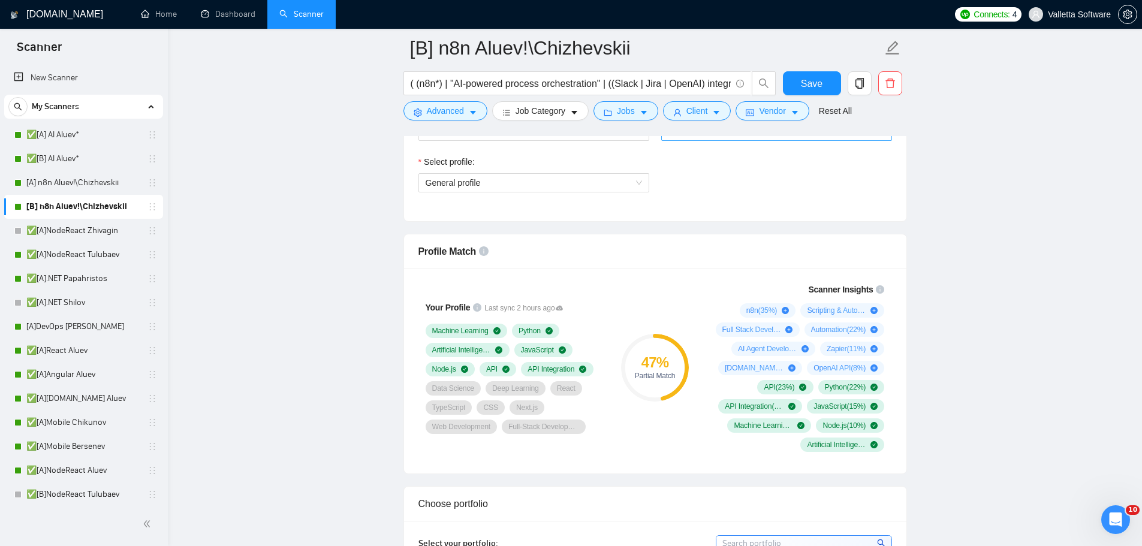
scroll to position [720, 0]
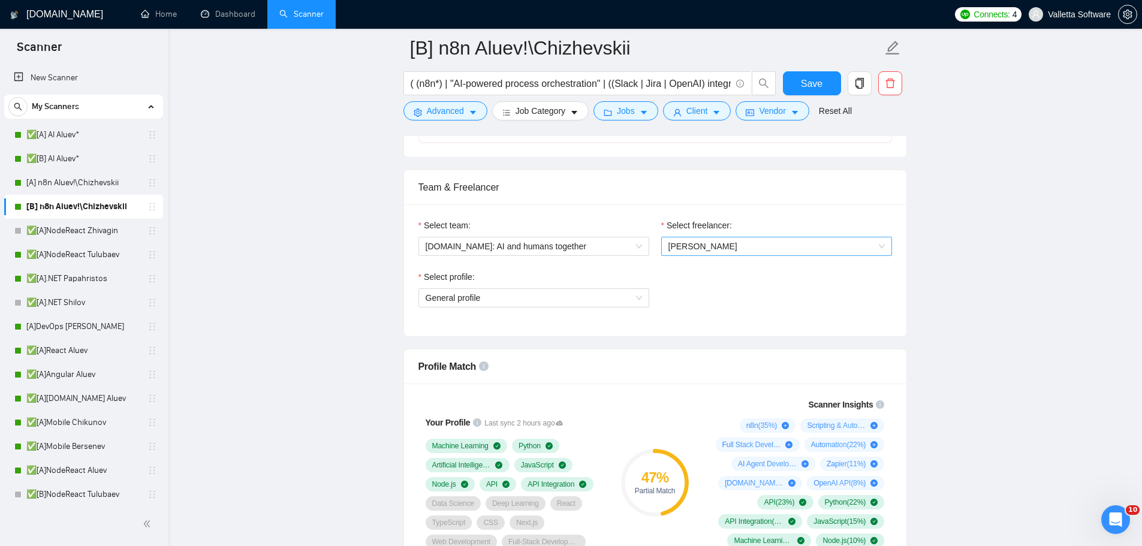
click at [750, 247] on span "[PERSON_NAME]" at bounding box center [777, 246] width 216 height 18
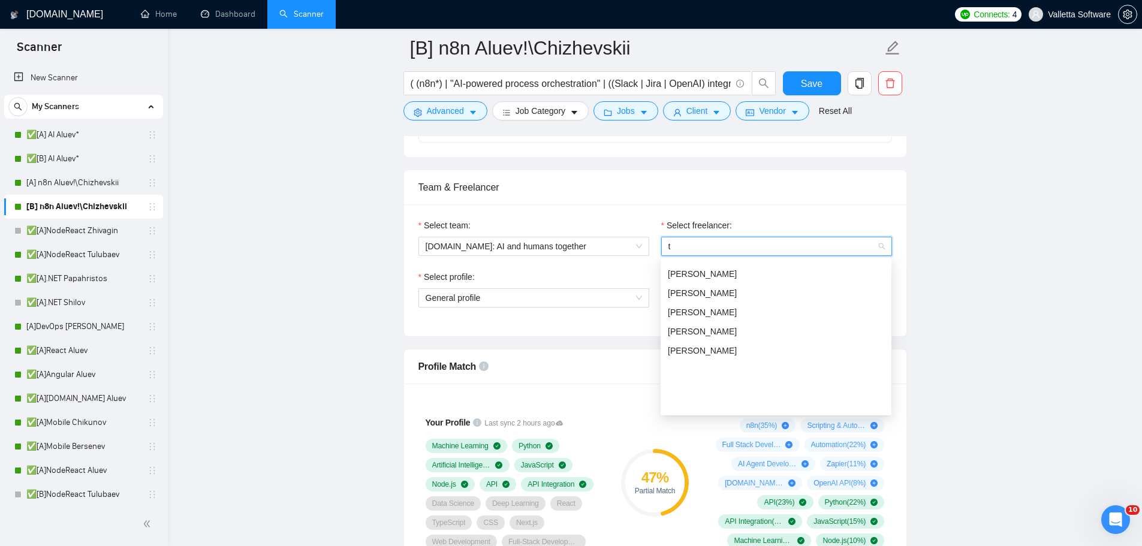
scroll to position [0, 0]
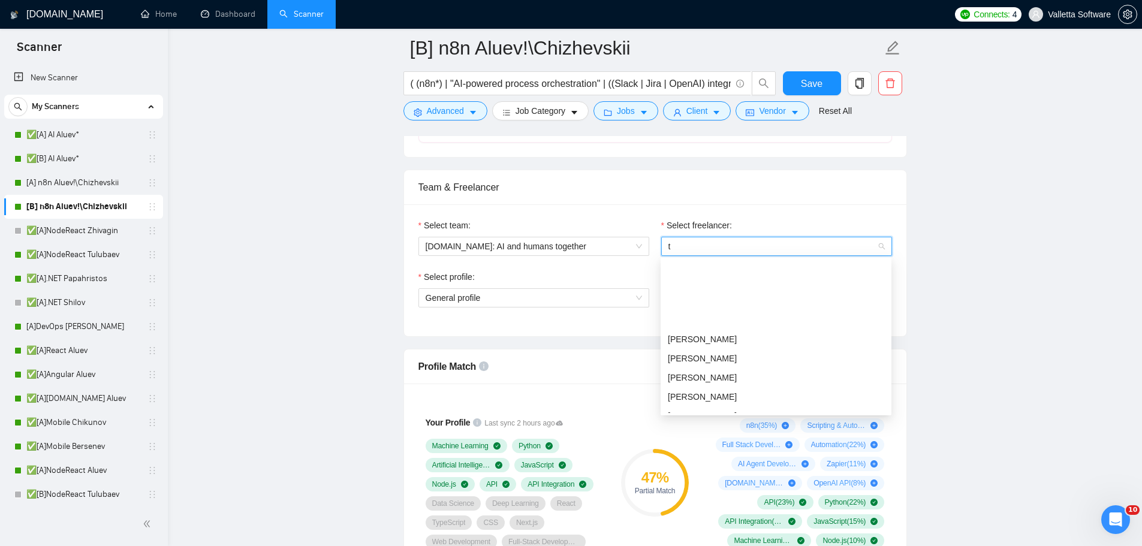
type input "tu"
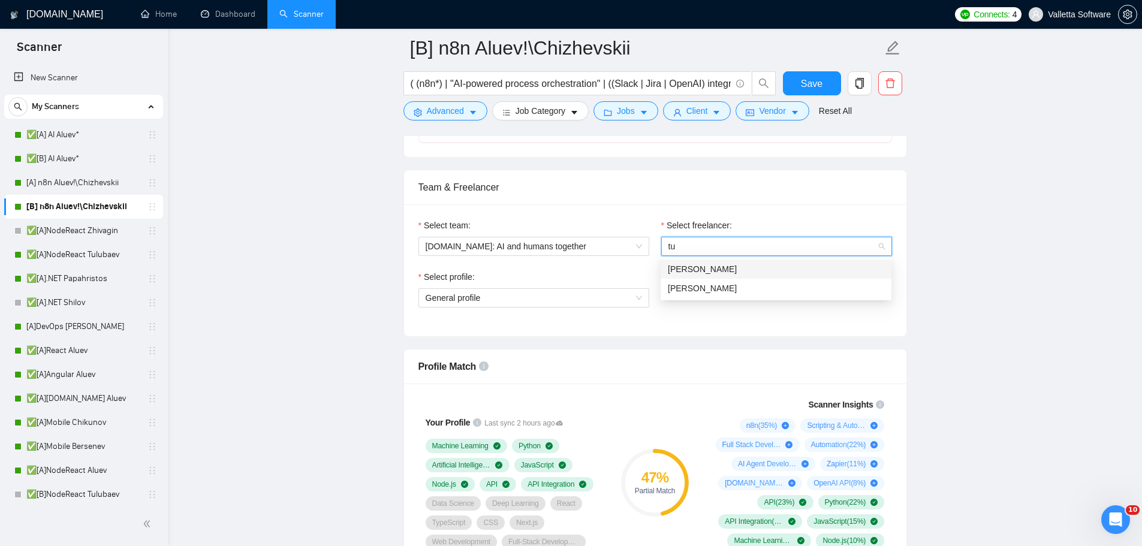
click at [733, 276] on div "[PERSON_NAME]" at bounding box center [776, 269] width 231 height 19
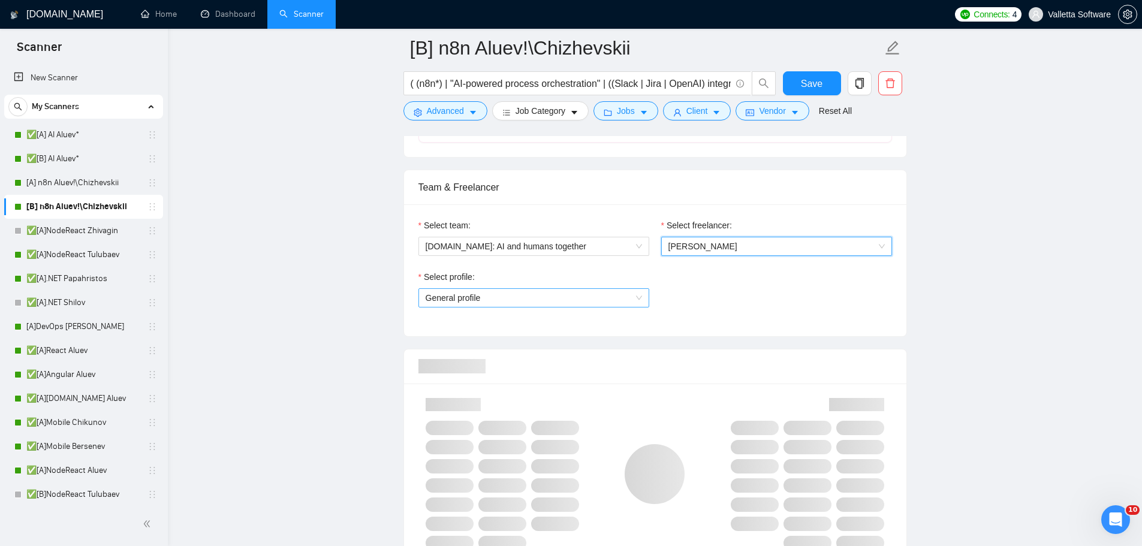
click at [596, 299] on span "General profile" at bounding box center [534, 298] width 216 height 18
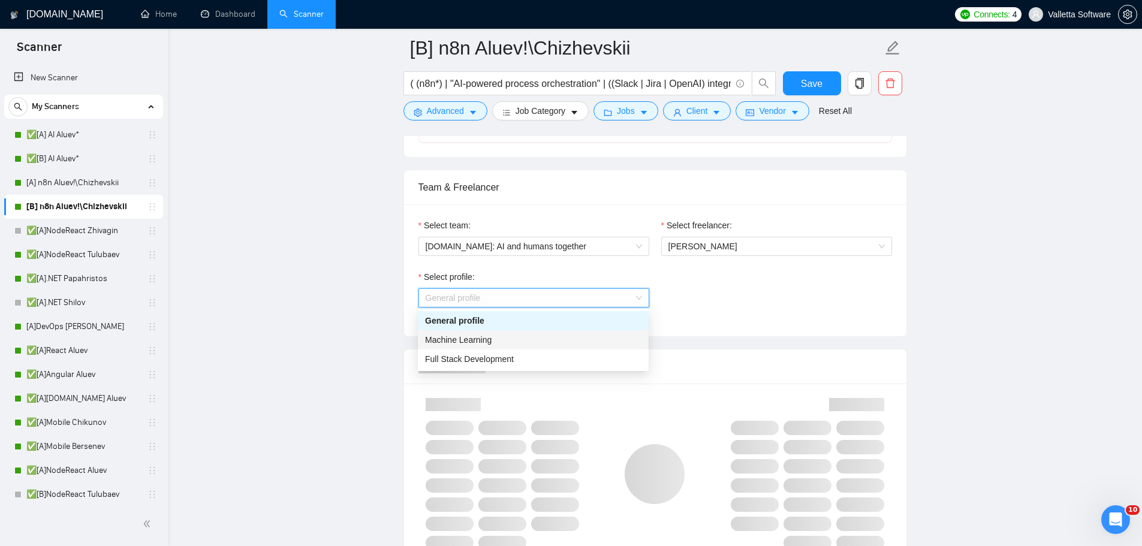
click at [534, 349] on div "Machine Learning" at bounding box center [533, 339] width 231 height 19
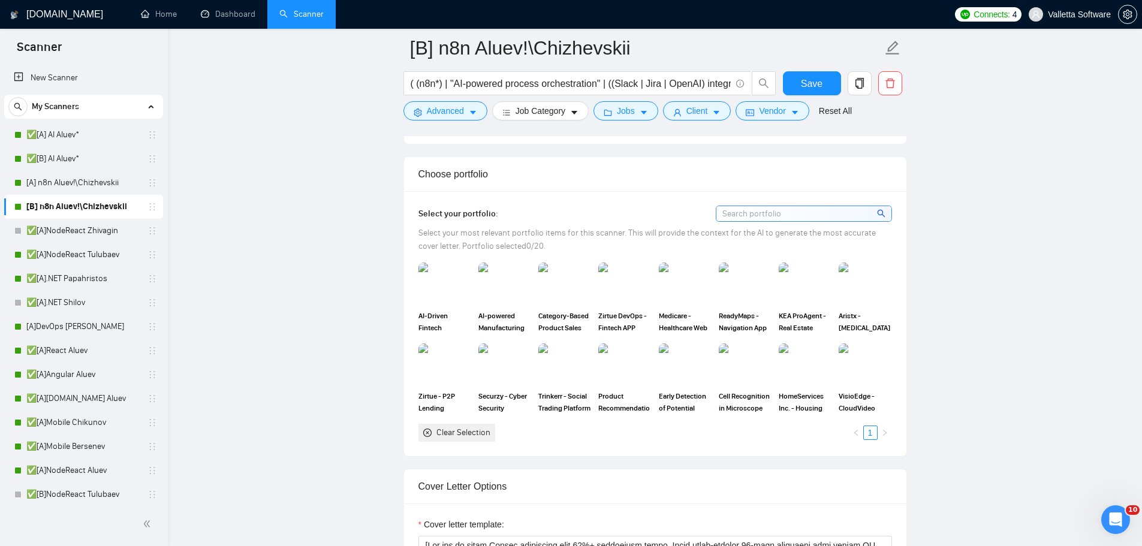
scroll to position [1379, 0]
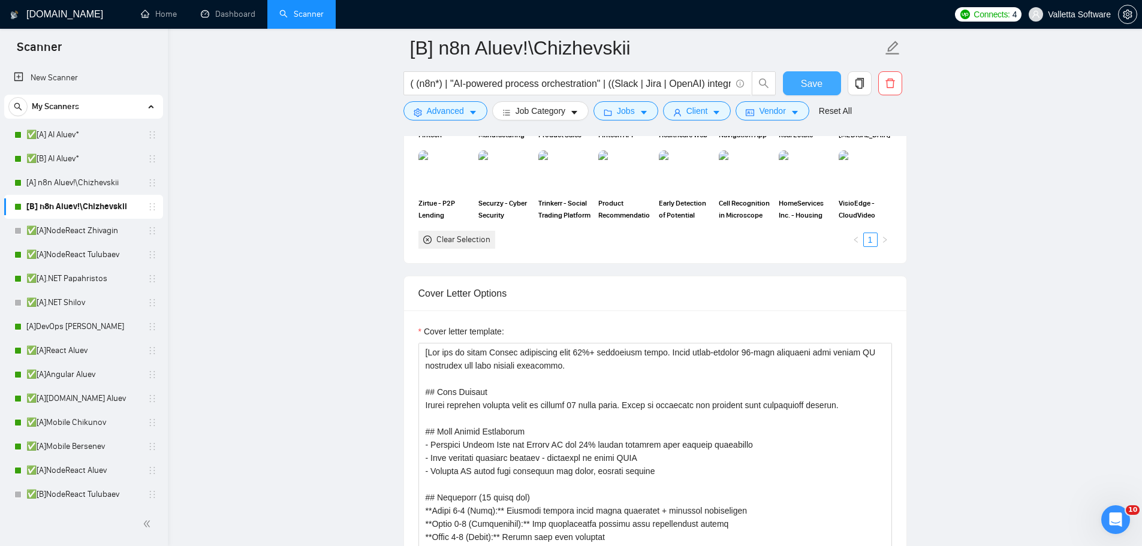
click at [817, 82] on span "Save" at bounding box center [812, 83] width 22 height 15
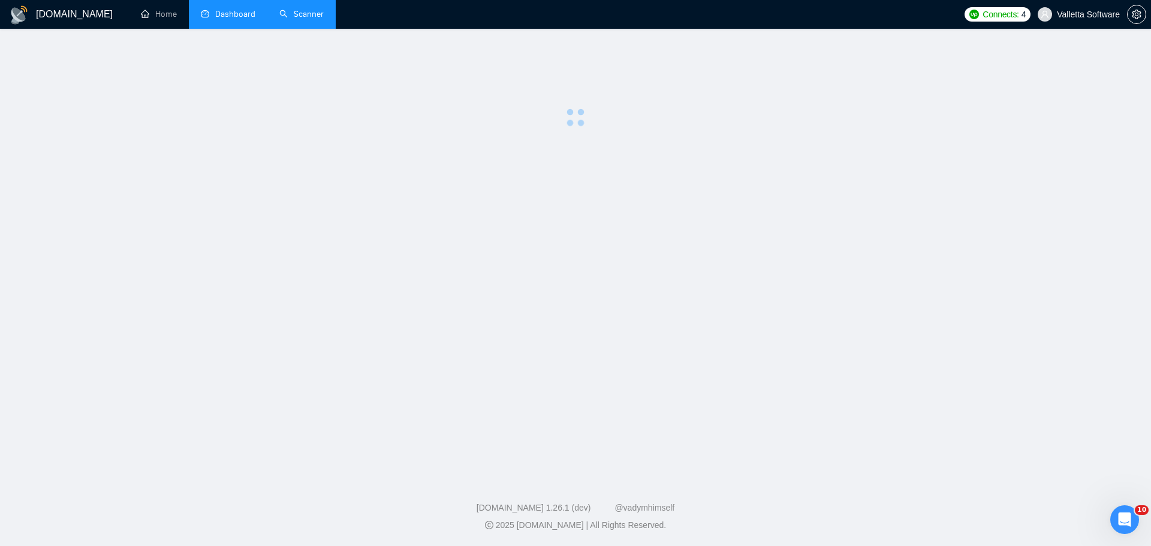
click at [297, 11] on link "Scanner" at bounding box center [301, 14] width 44 height 10
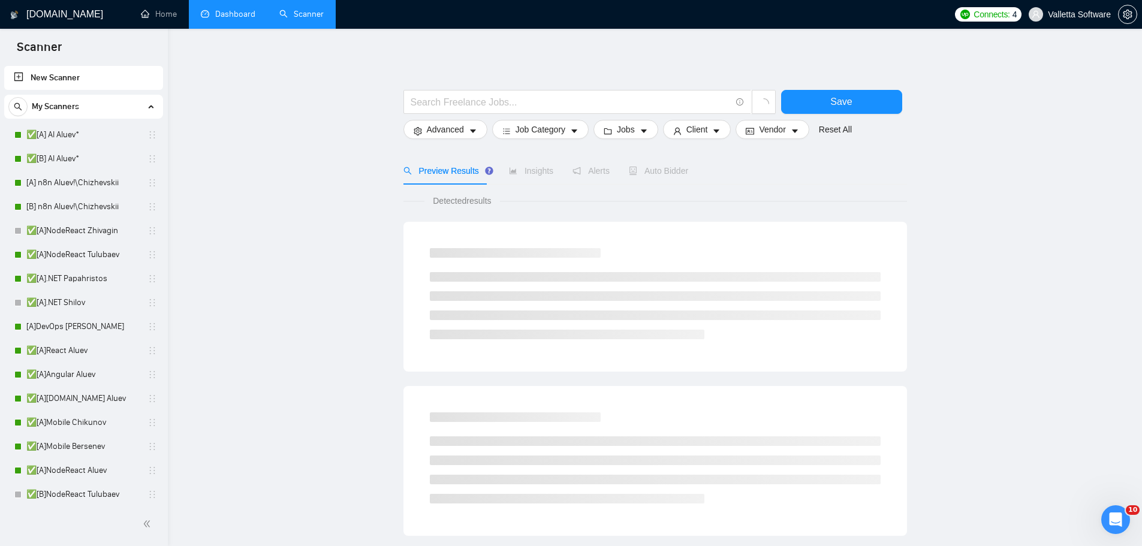
click at [254, 10] on link "Dashboard" at bounding box center [228, 14] width 55 height 10
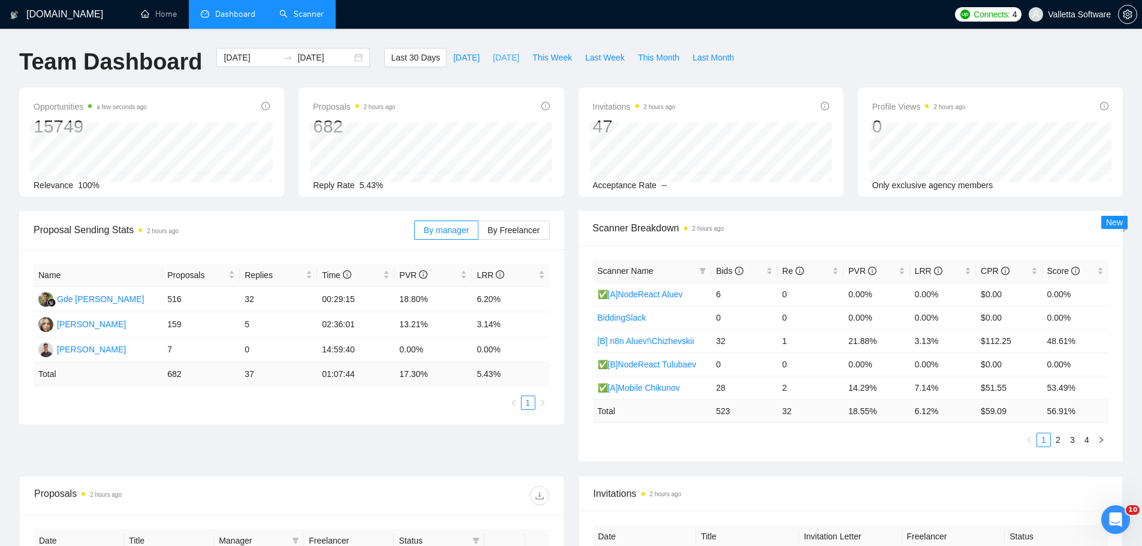
click at [499, 58] on span "[DATE]" at bounding box center [506, 57] width 26 height 13
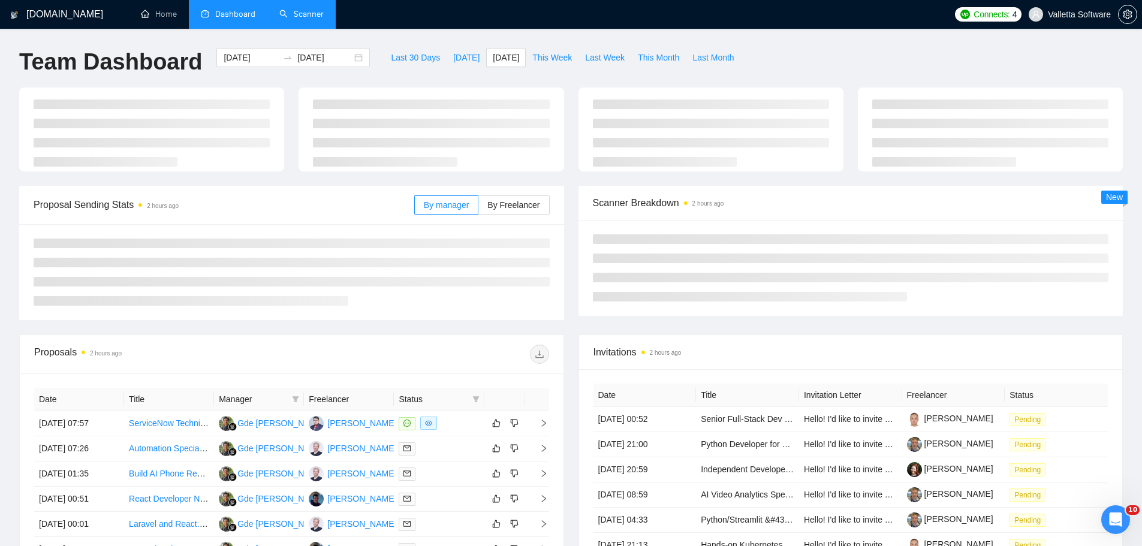
type input "[DATE]"
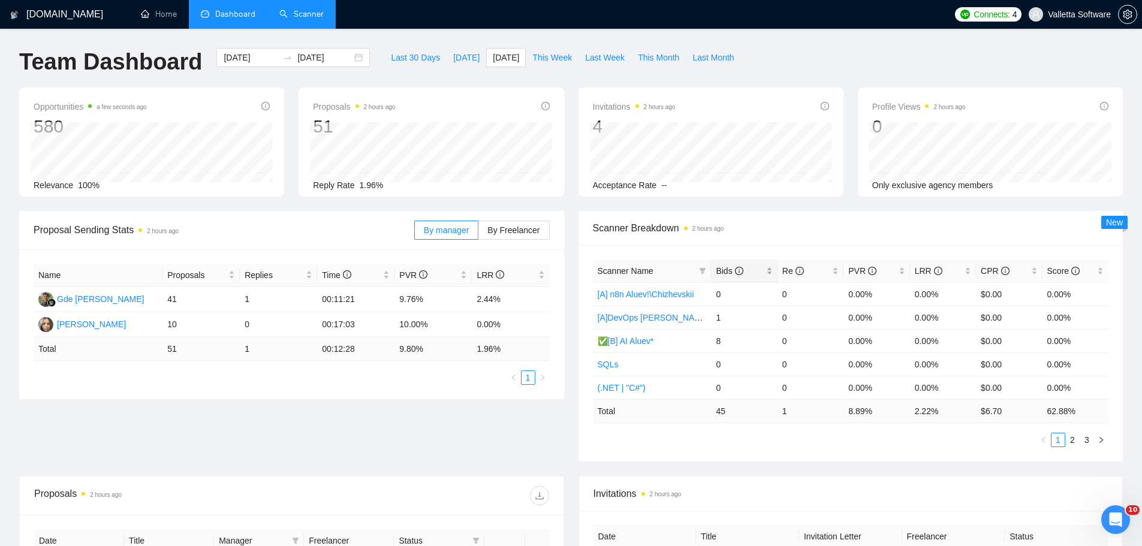
click at [736, 273] on icon "info-circle" at bounding box center [739, 271] width 8 height 8
click at [798, 219] on div "Scanner Breakdown 2 hours ago" at bounding box center [851, 228] width 516 height 34
click at [1072, 442] on link "2" at bounding box center [1072, 440] width 13 height 13
click at [1088, 439] on link "3" at bounding box center [1087, 440] width 13 height 13
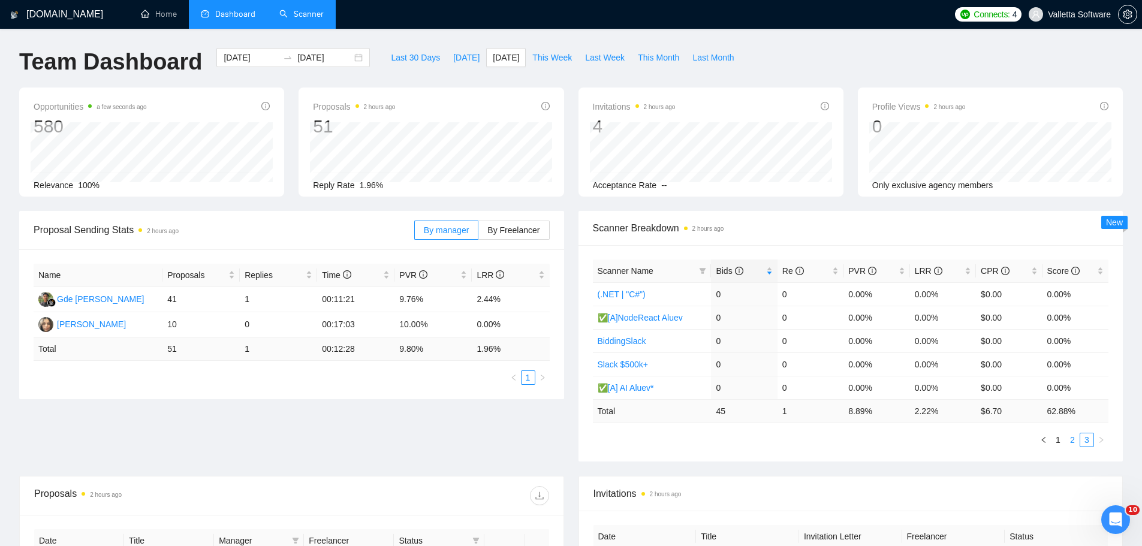
click at [1072, 437] on link "2" at bounding box center [1072, 440] width 13 height 13
click at [1063, 440] on link "1" at bounding box center [1058, 440] width 13 height 13
